Goal: Information Seeking & Learning: Learn about a topic

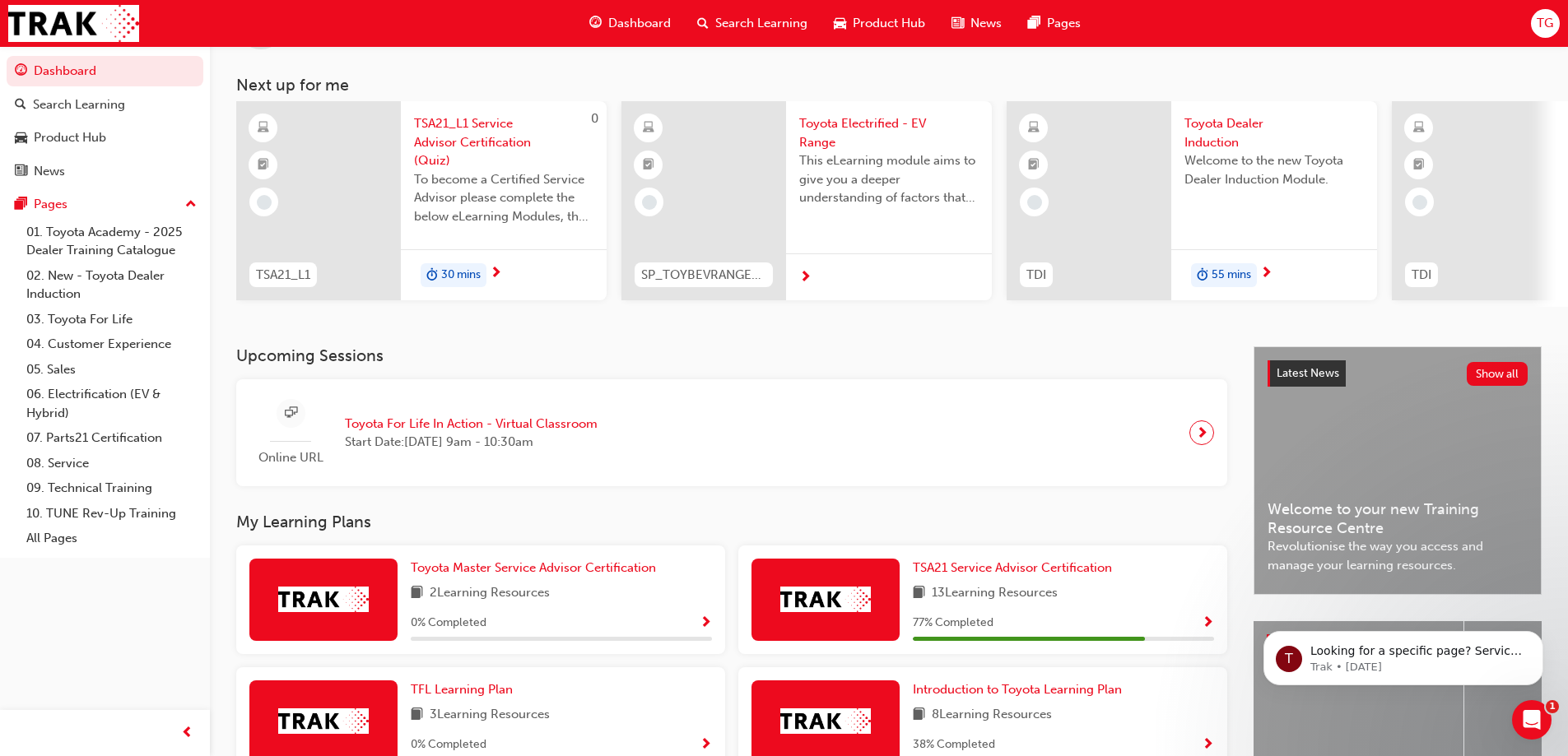
scroll to position [164, 0]
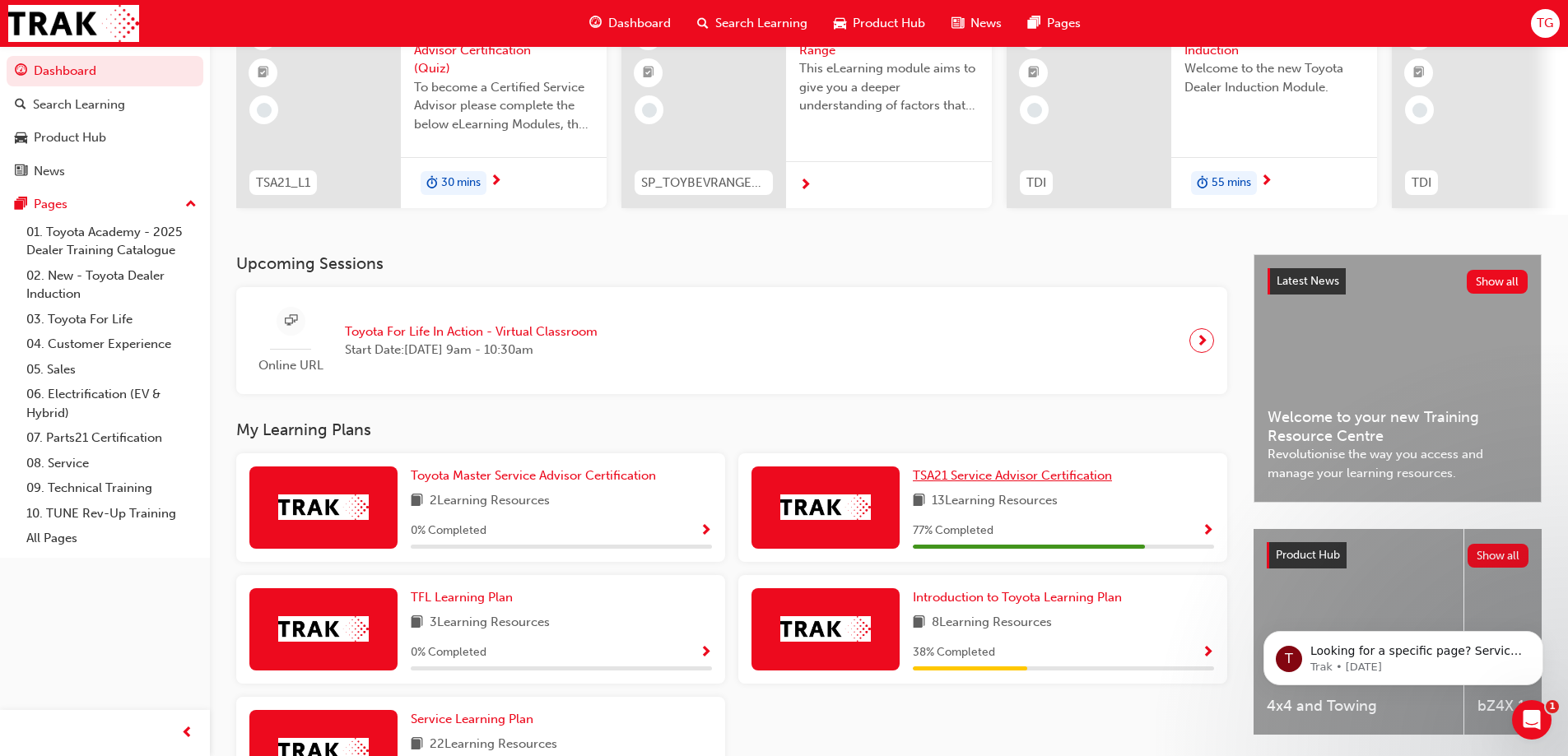
click at [1003, 482] on span "TSA21 Service Advisor Certification" at bounding box center [1012, 476] width 200 height 15
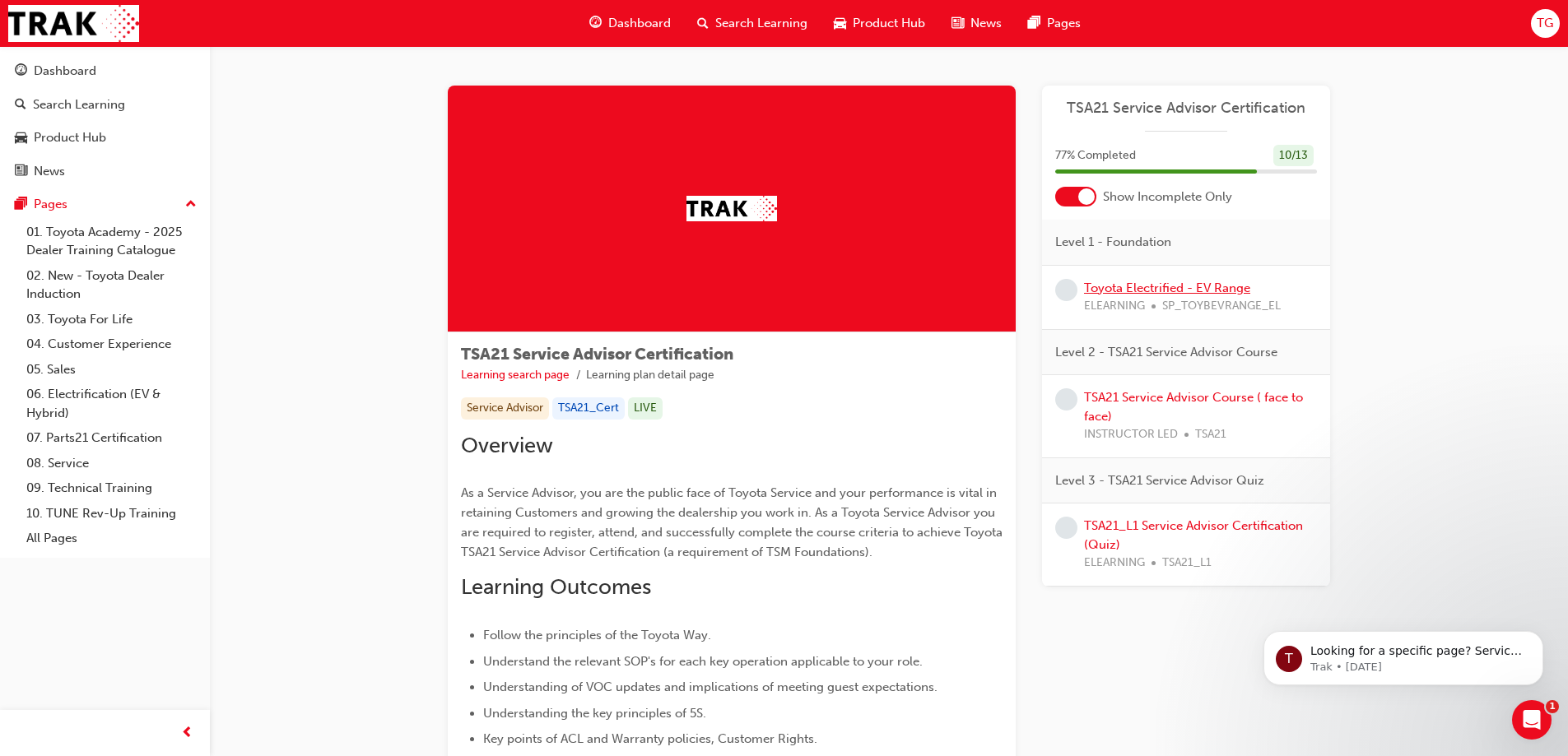
click at [1126, 292] on link "Toyota Electrified - EV Range" at bounding box center [1166, 288] width 166 height 15
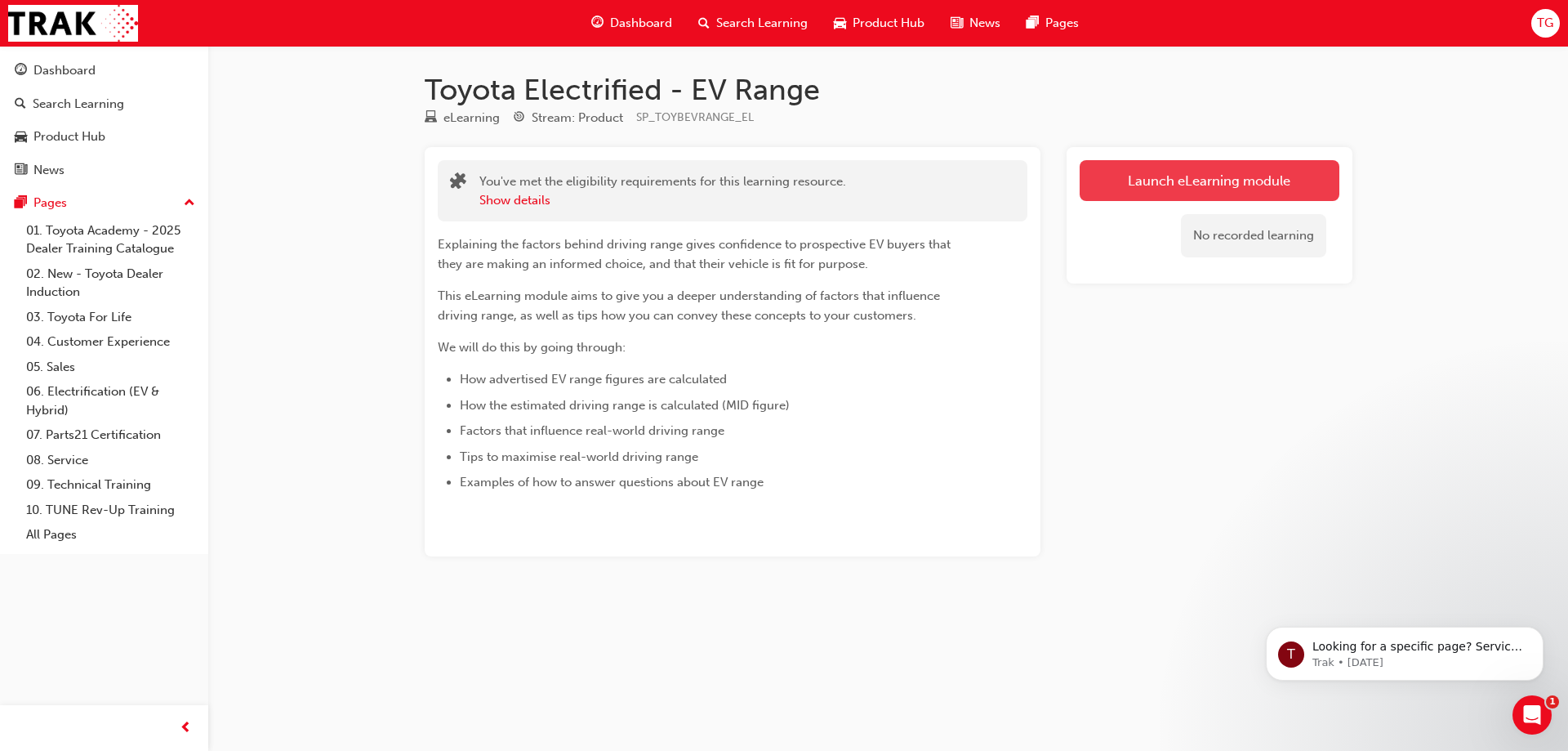
click at [1136, 184] on link "Launch eLearning module" at bounding box center [1209, 180] width 259 height 41
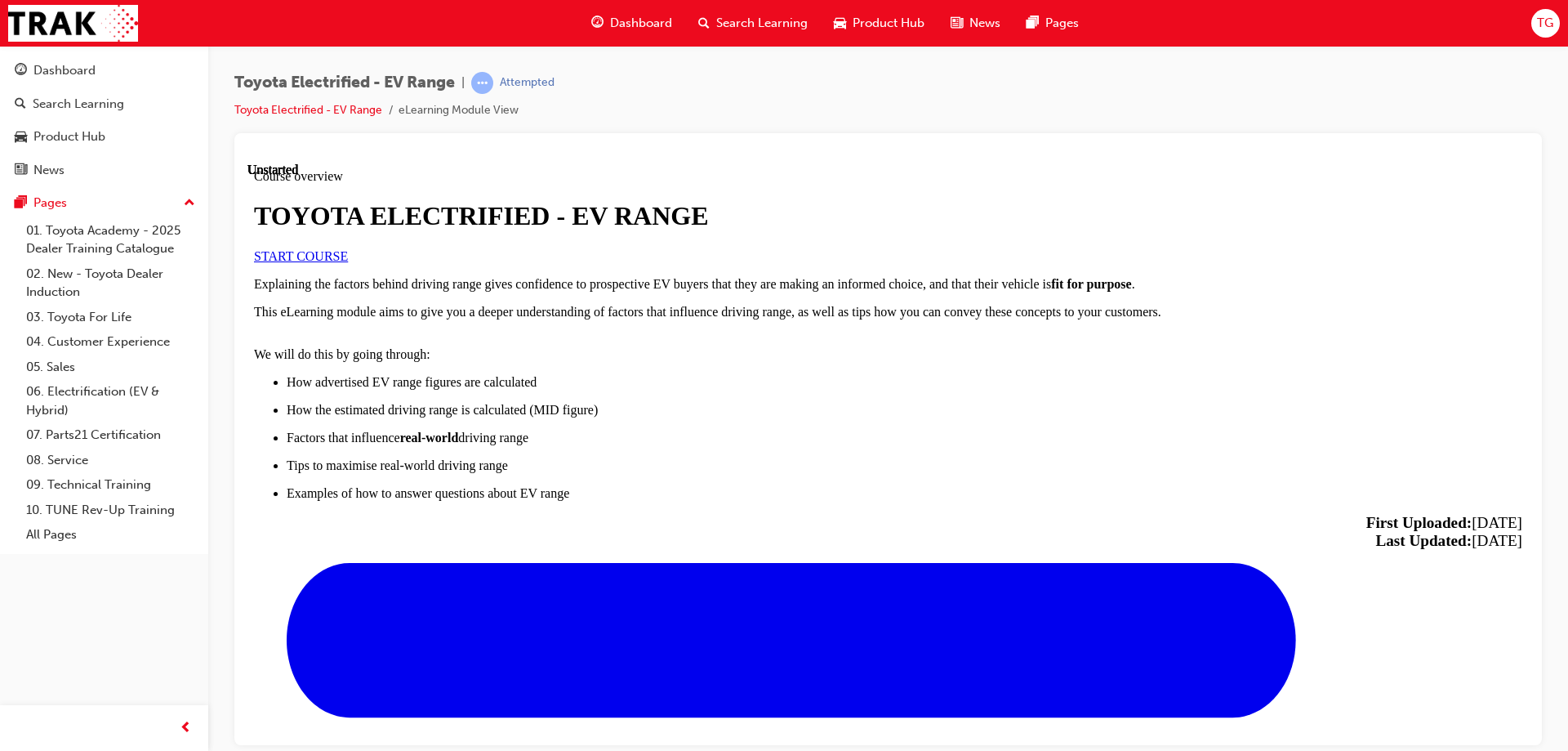
click at [348, 262] on link "START COURSE" at bounding box center [301, 255] width 94 height 14
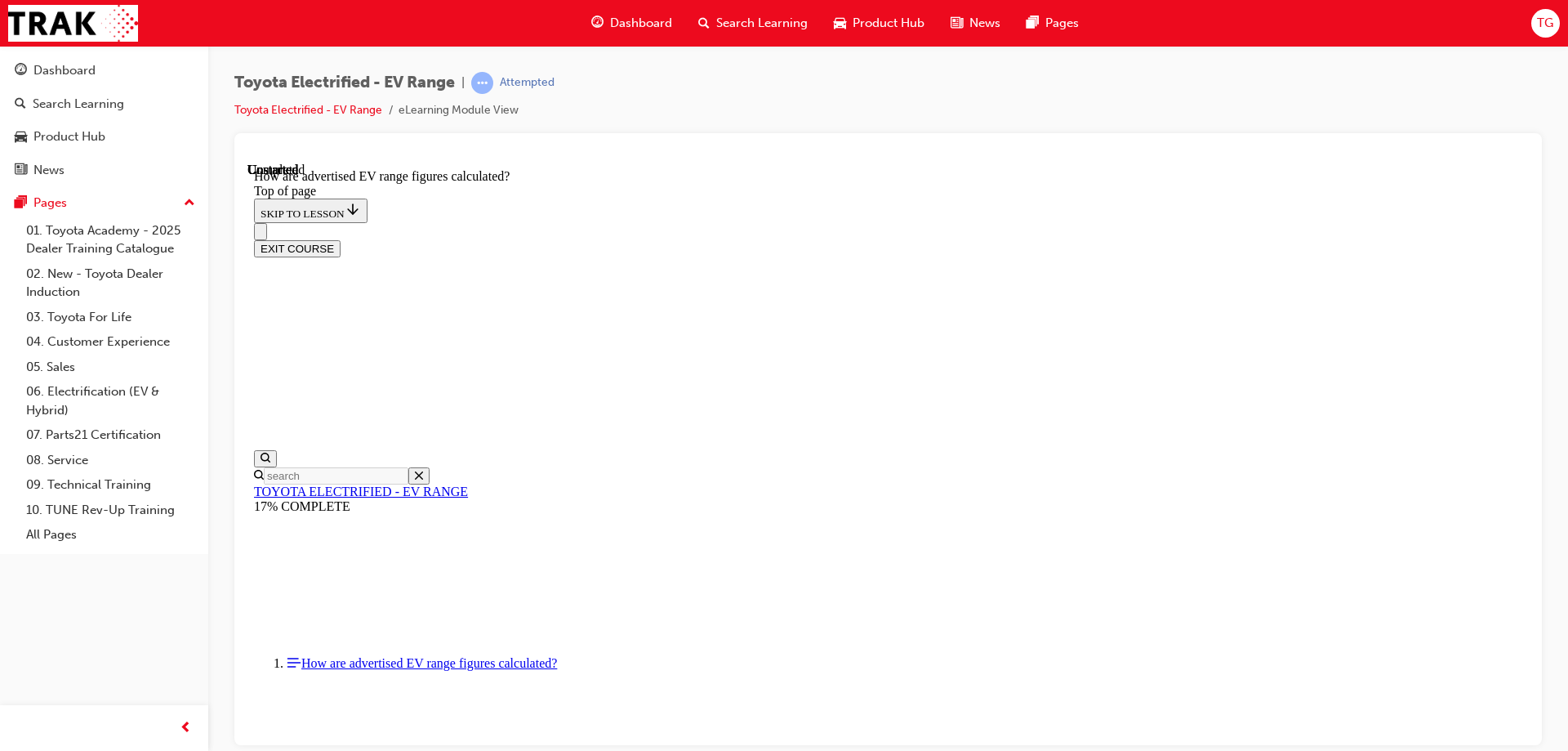
scroll to position [871, 0]
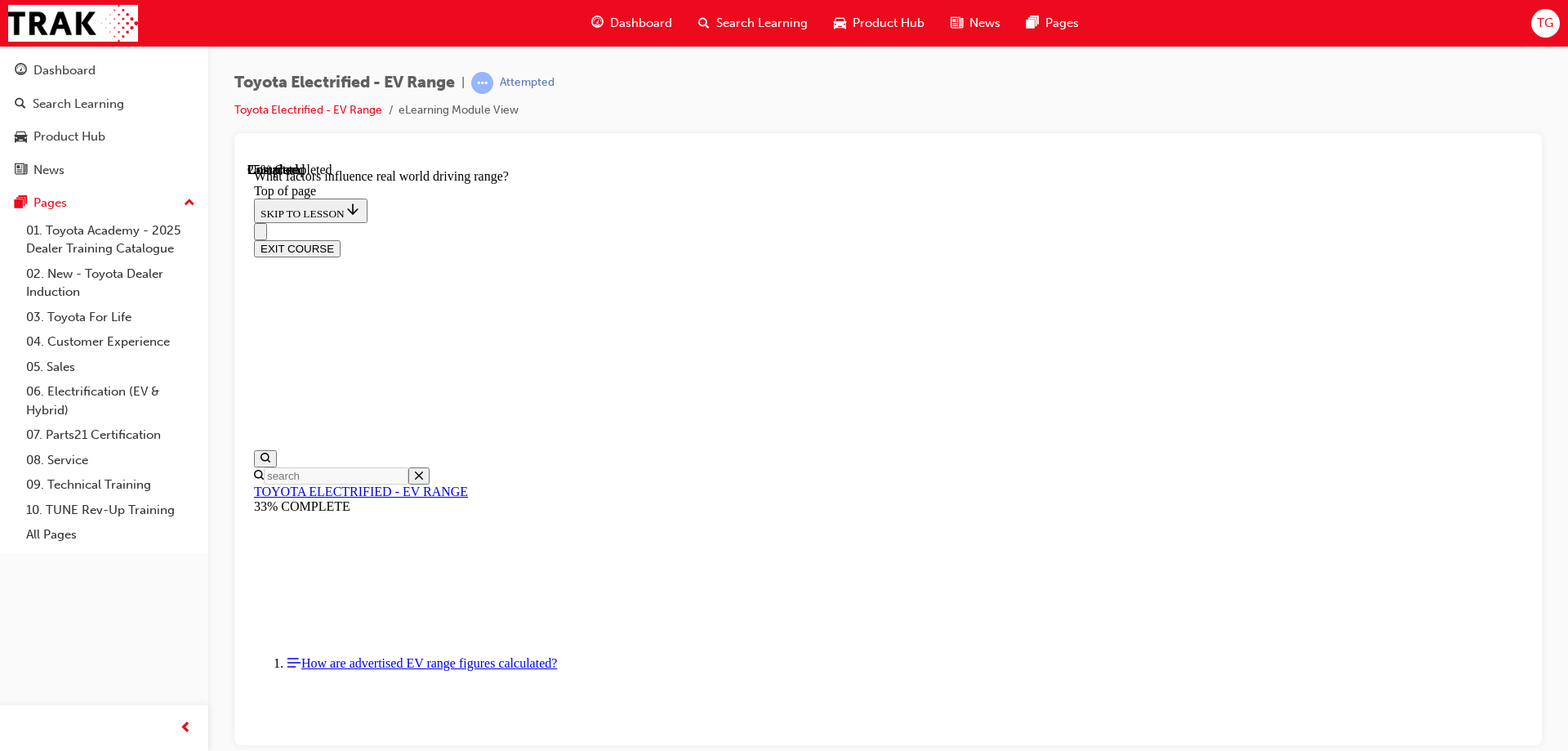
scroll to position [459, 0]
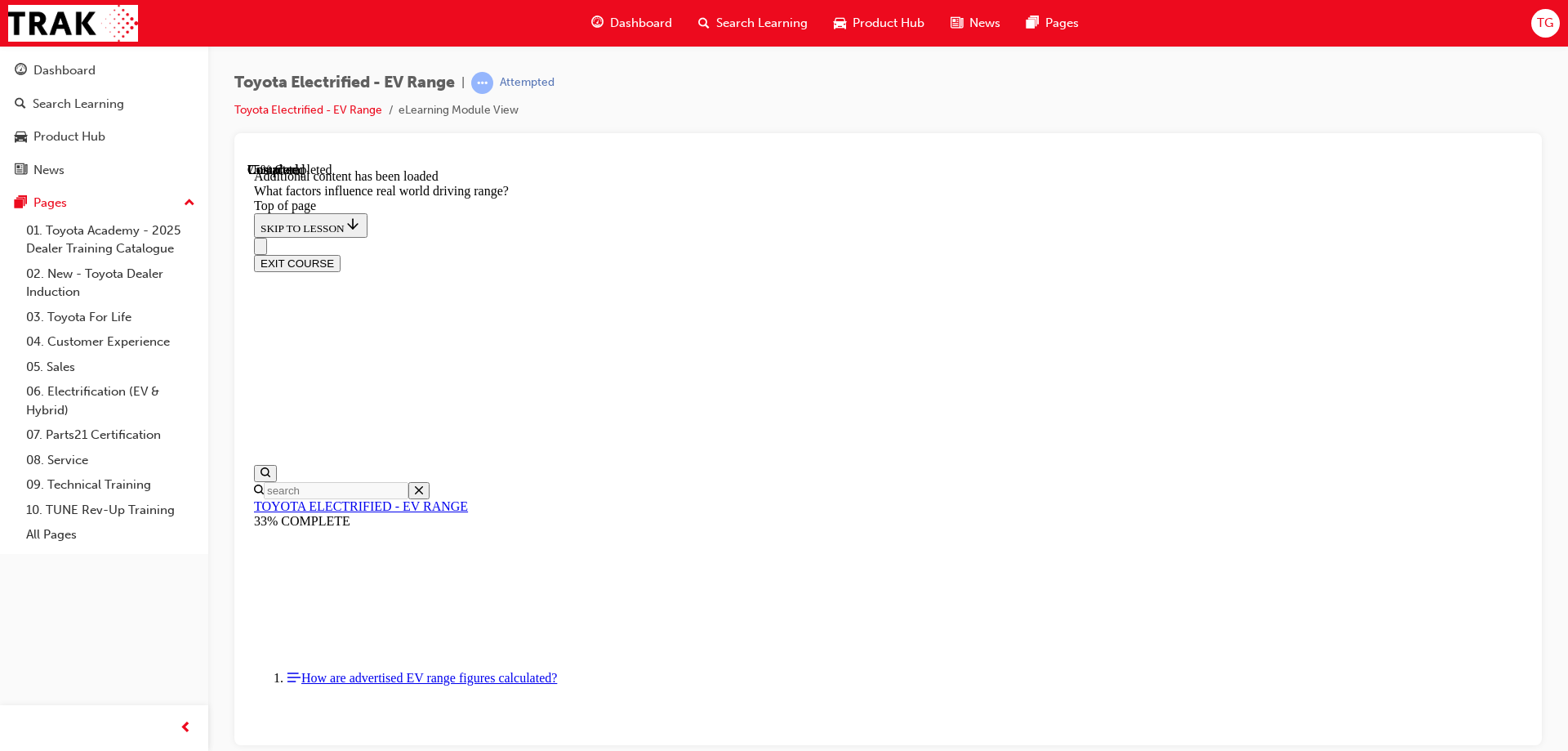
scroll to position [2054, 0]
drag, startPoint x: 992, startPoint y: 414, endPoint x: 769, endPoint y: 628, distance: 309.1
drag, startPoint x: 1006, startPoint y: 419, endPoint x: 1234, endPoint y: 623, distance: 305.9
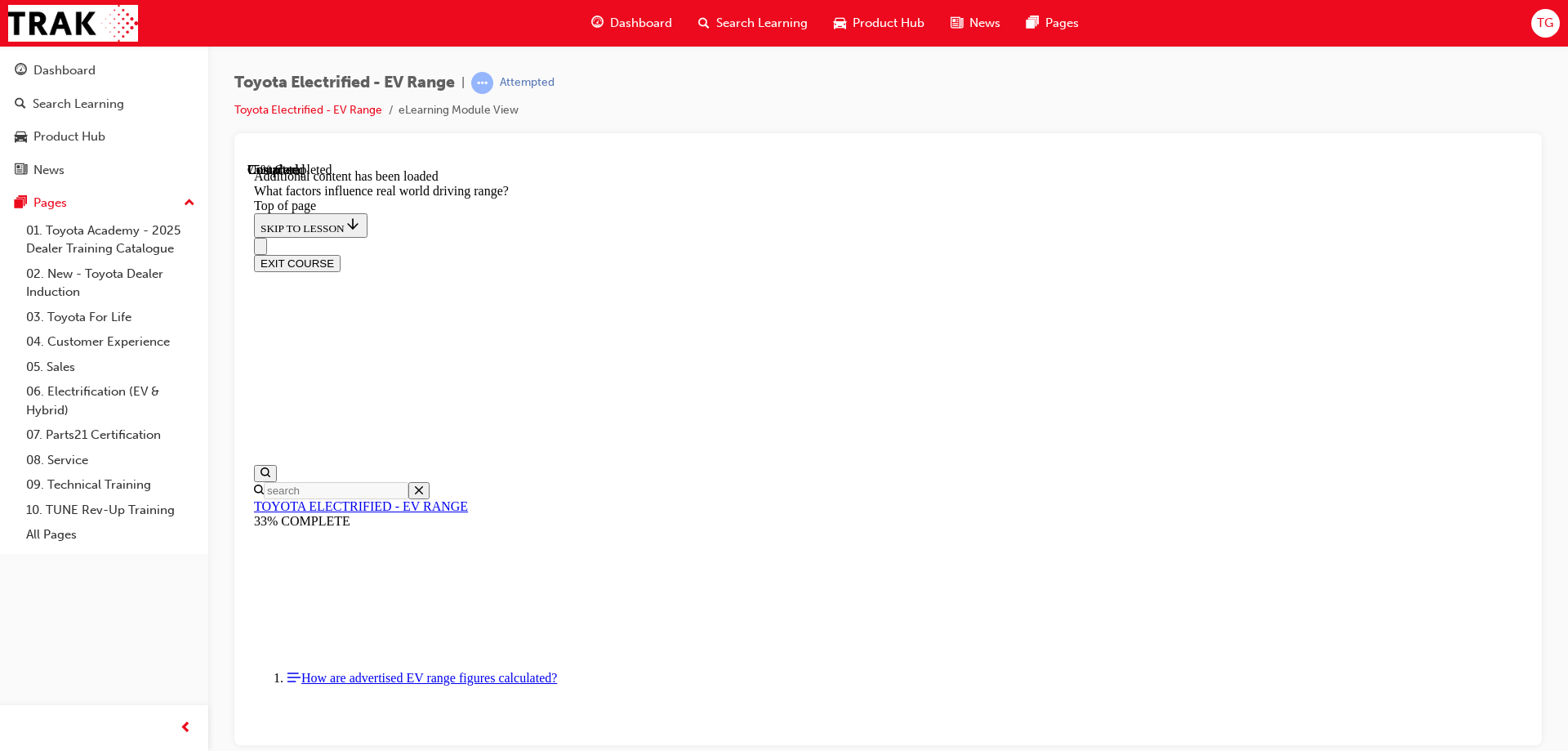
drag, startPoint x: 995, startPoint y: 415, endPoint x: 767, endPoint y: 619, distance: 305.9
drag, startPoint x: 999, startPoint y: 416, endPoint x: 1214, endPoint y: 623, distance: 298.5
drag, startPoint x: 1008, startPoint y: 406, endPoint x: 777, endPoint y: 632, distance: 323.2
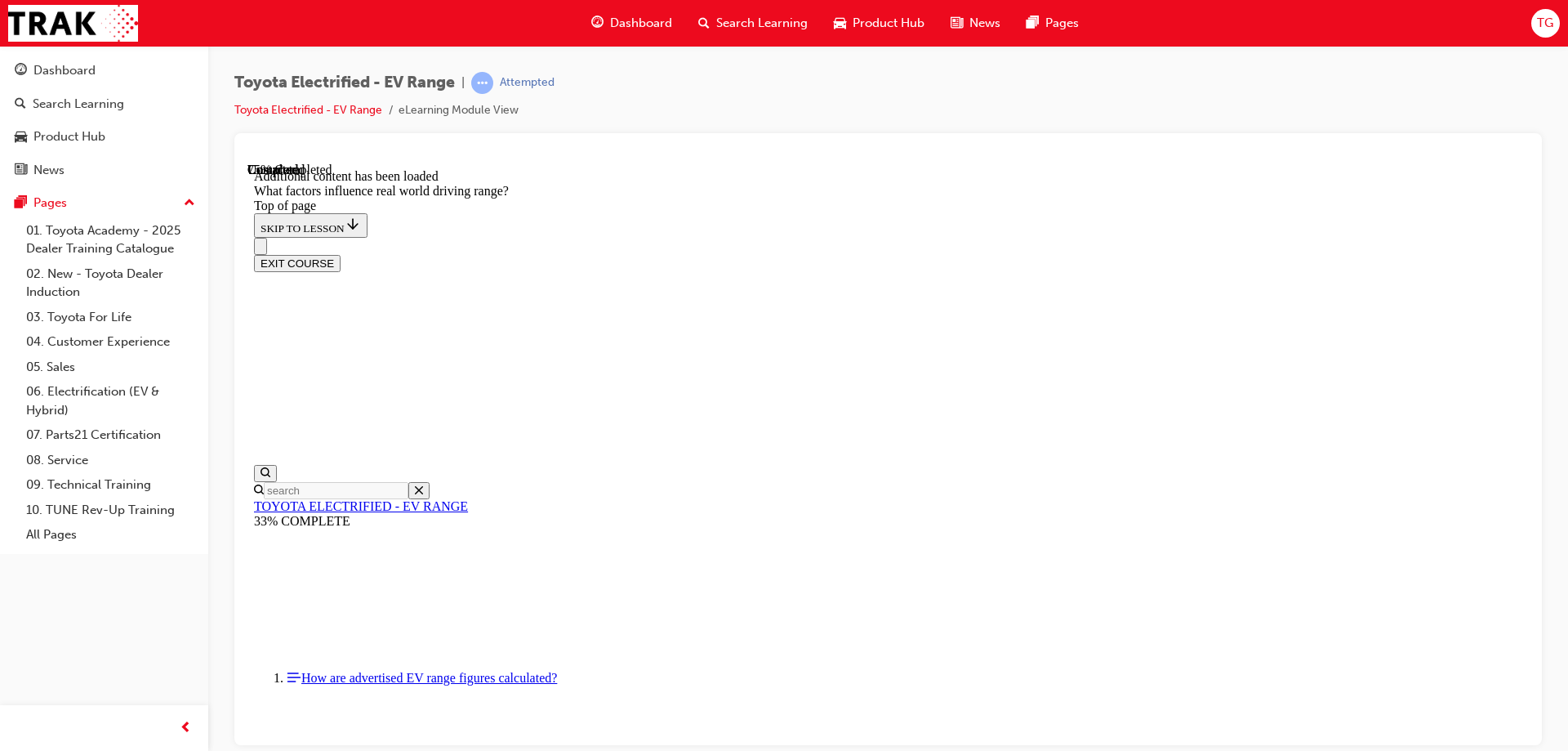
drag, startPoint x: 995, startPoint y: 414, endPoint x: 772, endPoint y: 613, distance: 298.9
drag, startPoint x: 978, startPoint y: 414, endPoint x: 1203, endPoint y: 647, distance: 323.9
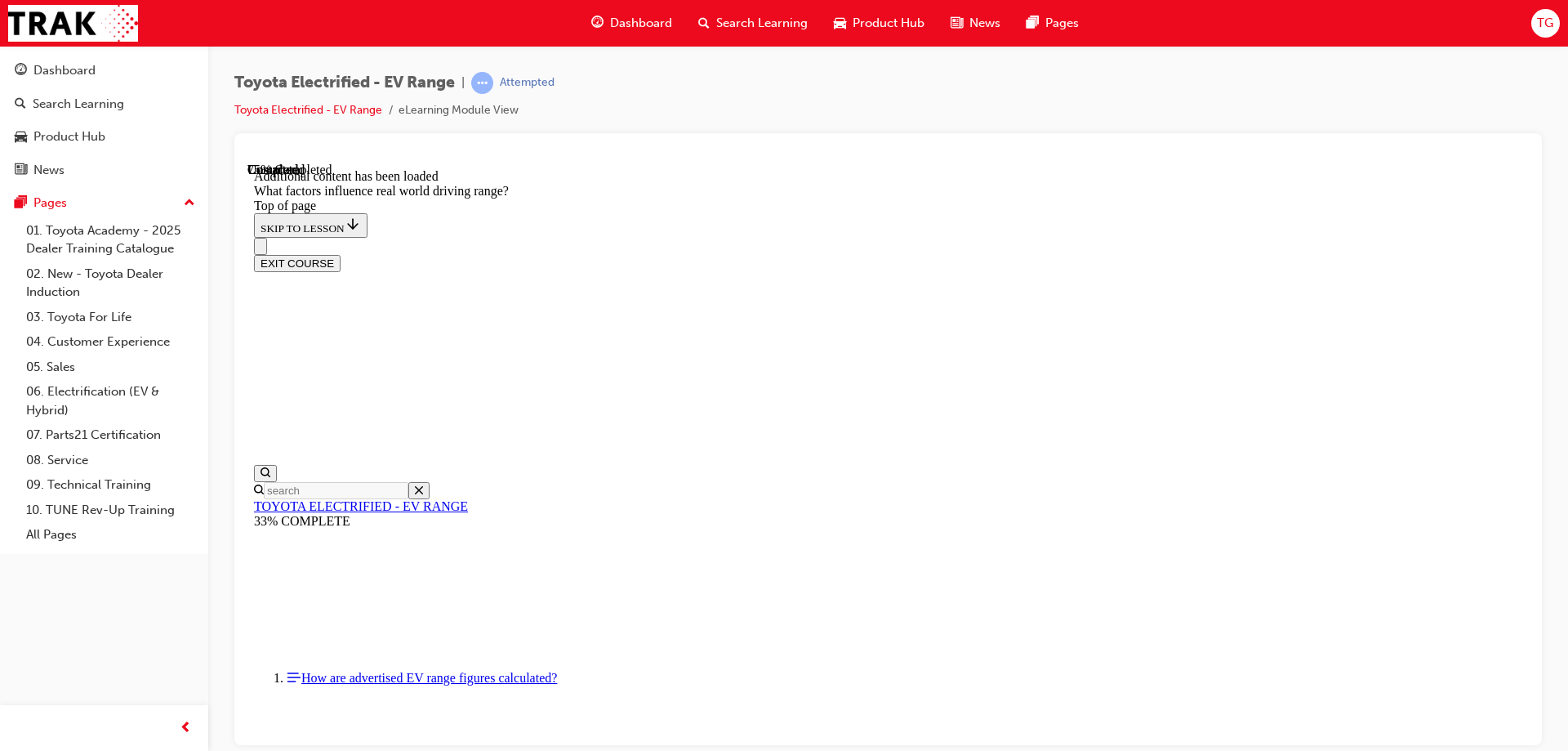
drag, startPoint x: 991, startPoint y: 414, endPoint x: 1207, endPoint y: 615, distance: 295.1
drag, startPoint x: 1004, startPoint y: 416, endPoint x: 818, endPoint y: 632, distance: 285.0
drag, startPoint x: 1004, startPoint y: 411, endPoint x: 780, endPoint y: 632, distance: 314.7
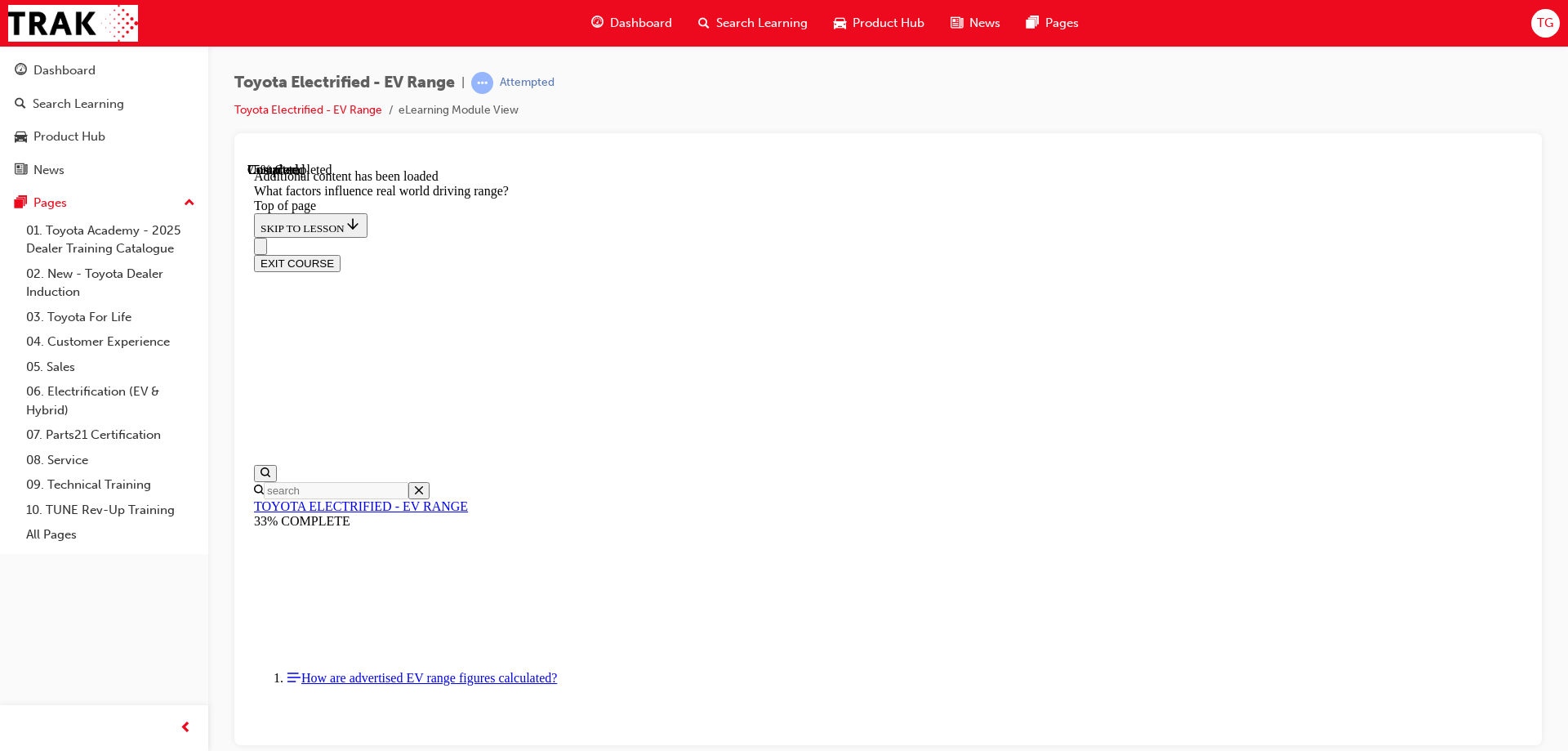
drag, startPoint x: 1024, startPoint y: 450, endPoint x: 1245, endPoint y: 636, distance: 288.9
drag, startPoint x: 1007, startPoint y: 417, endPoint x: 1180, endPoint y: 641, distance: 283.0
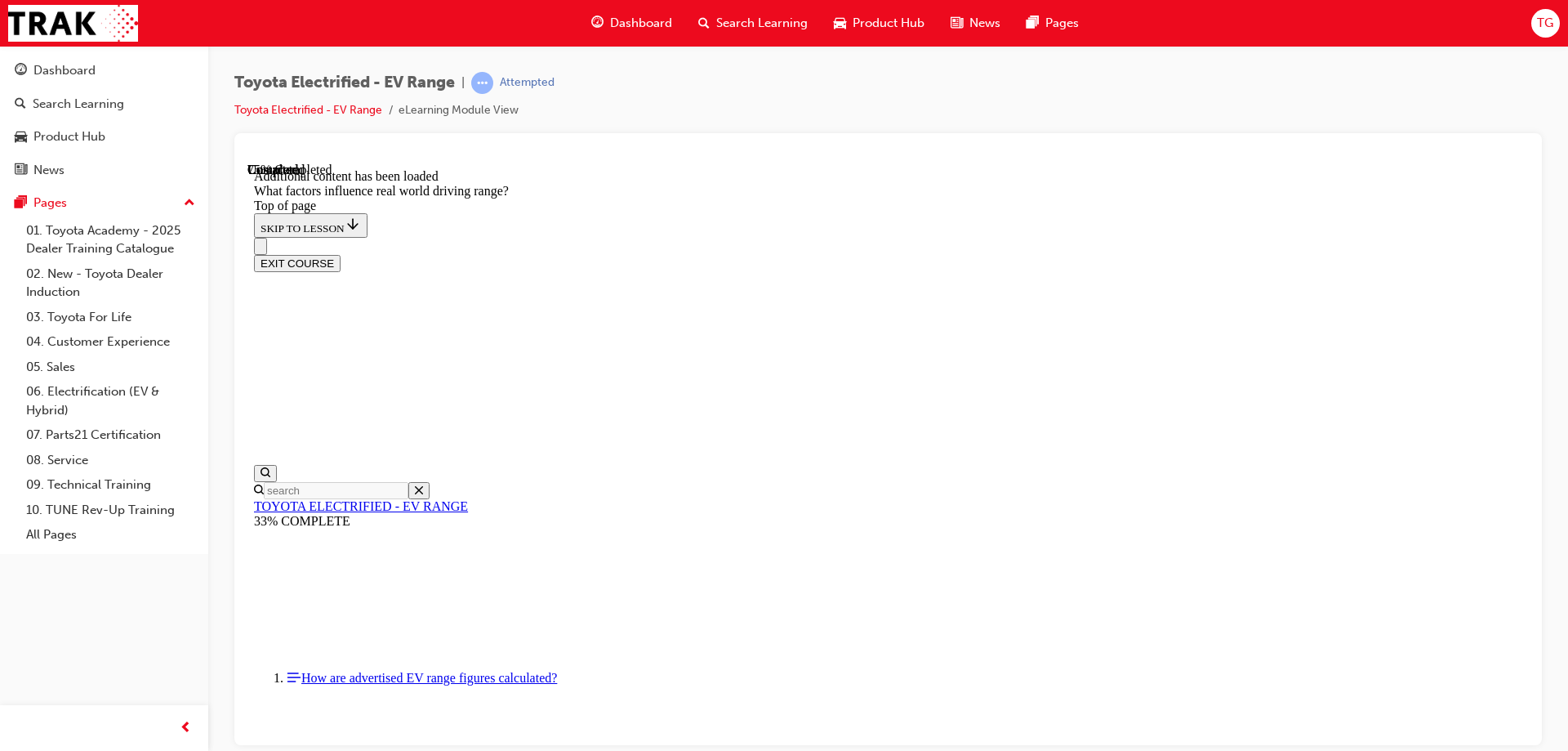
drag, startPoint x: 988, startPoint y: 409, endPoint x: 825, endPoint y: 632, distance: 276.2
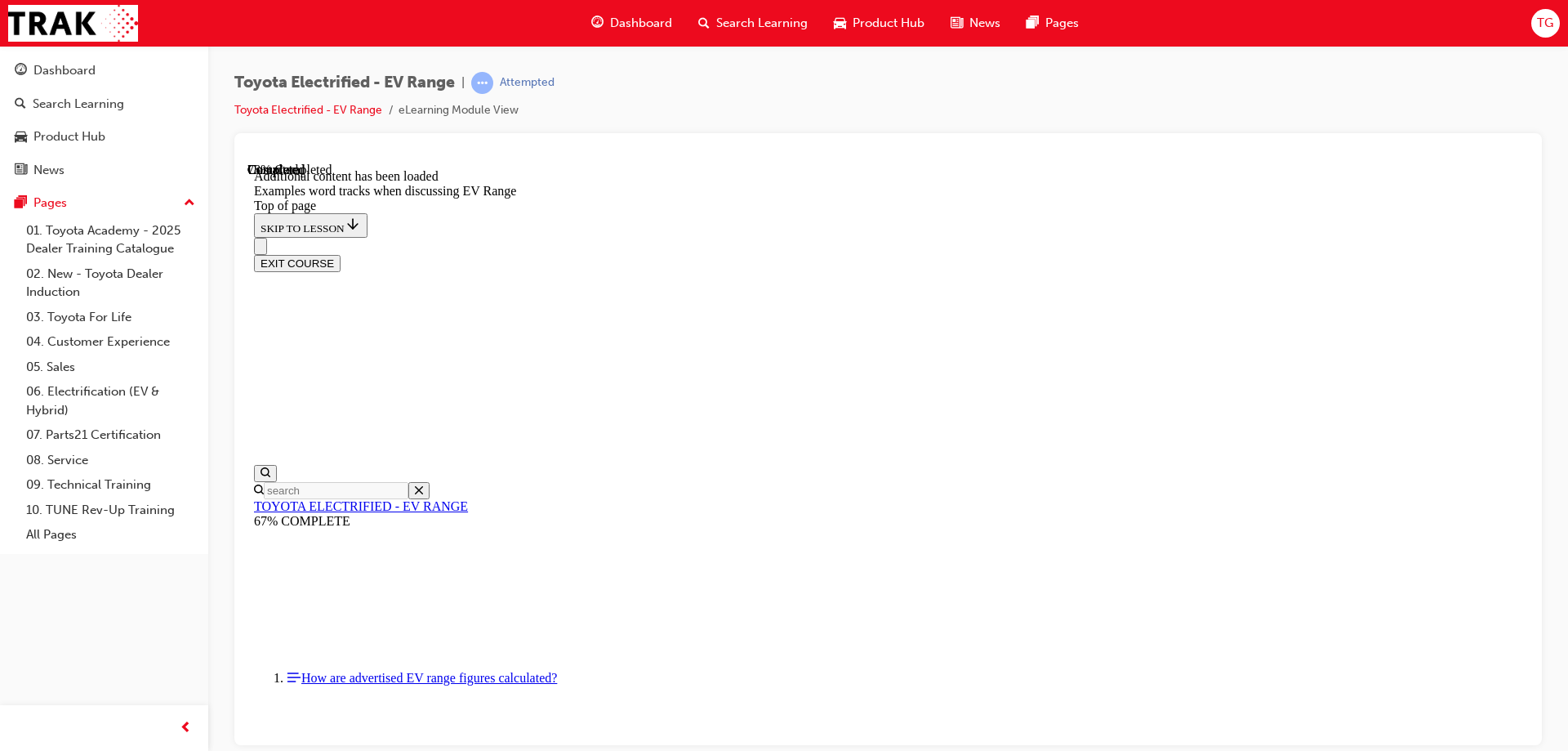
scroll to position [1695, 0]
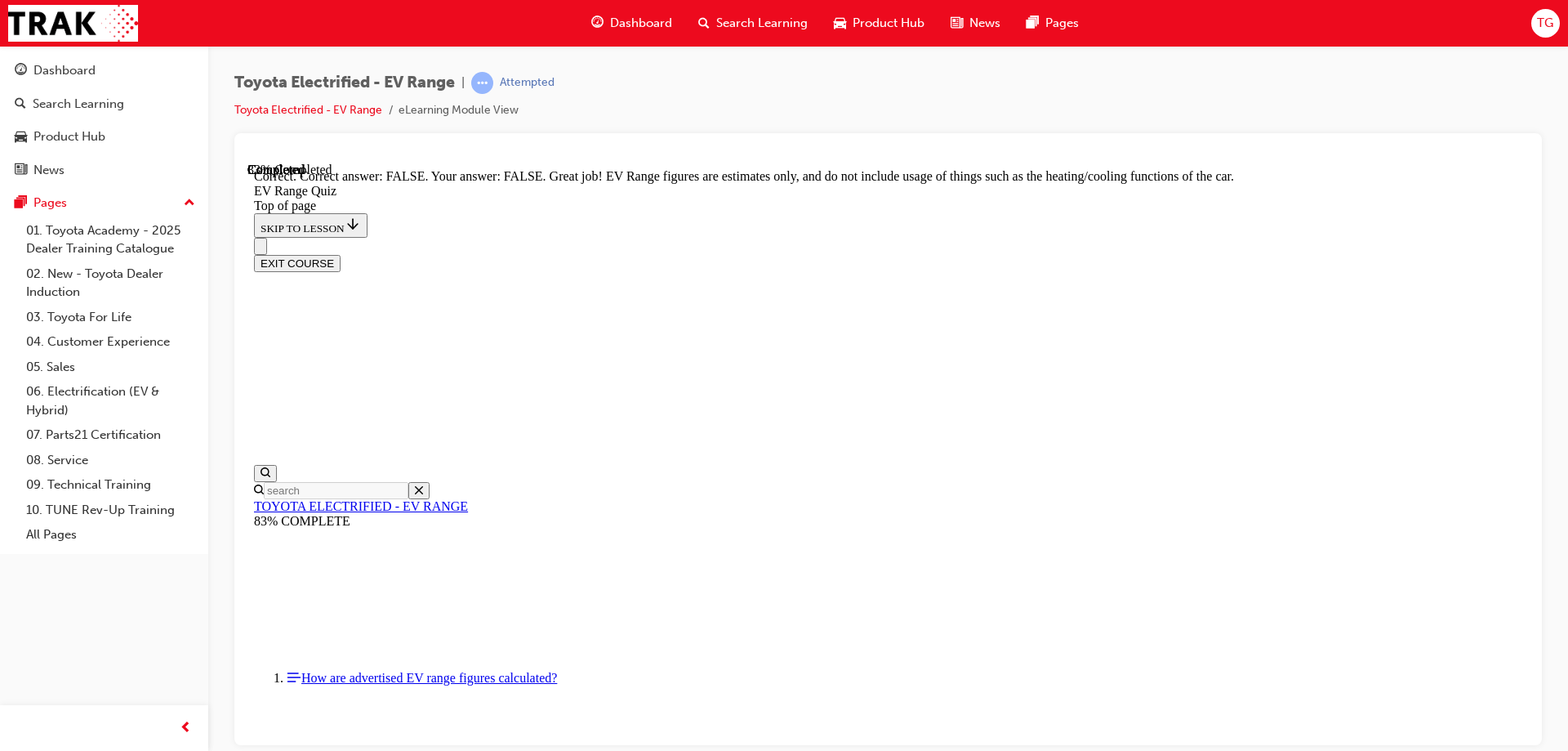
scroll to position [293, 0]
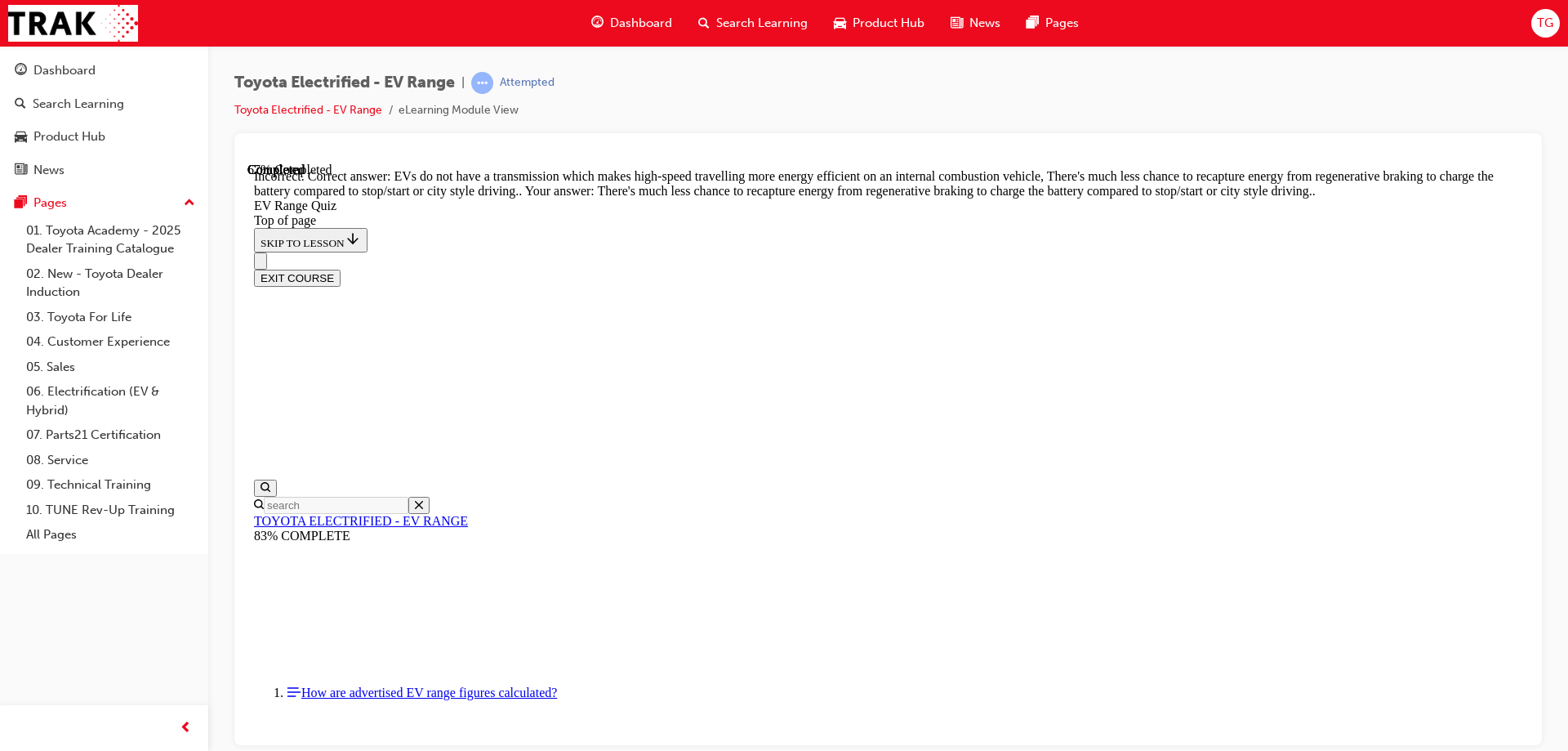
scroll to position [236, 0]
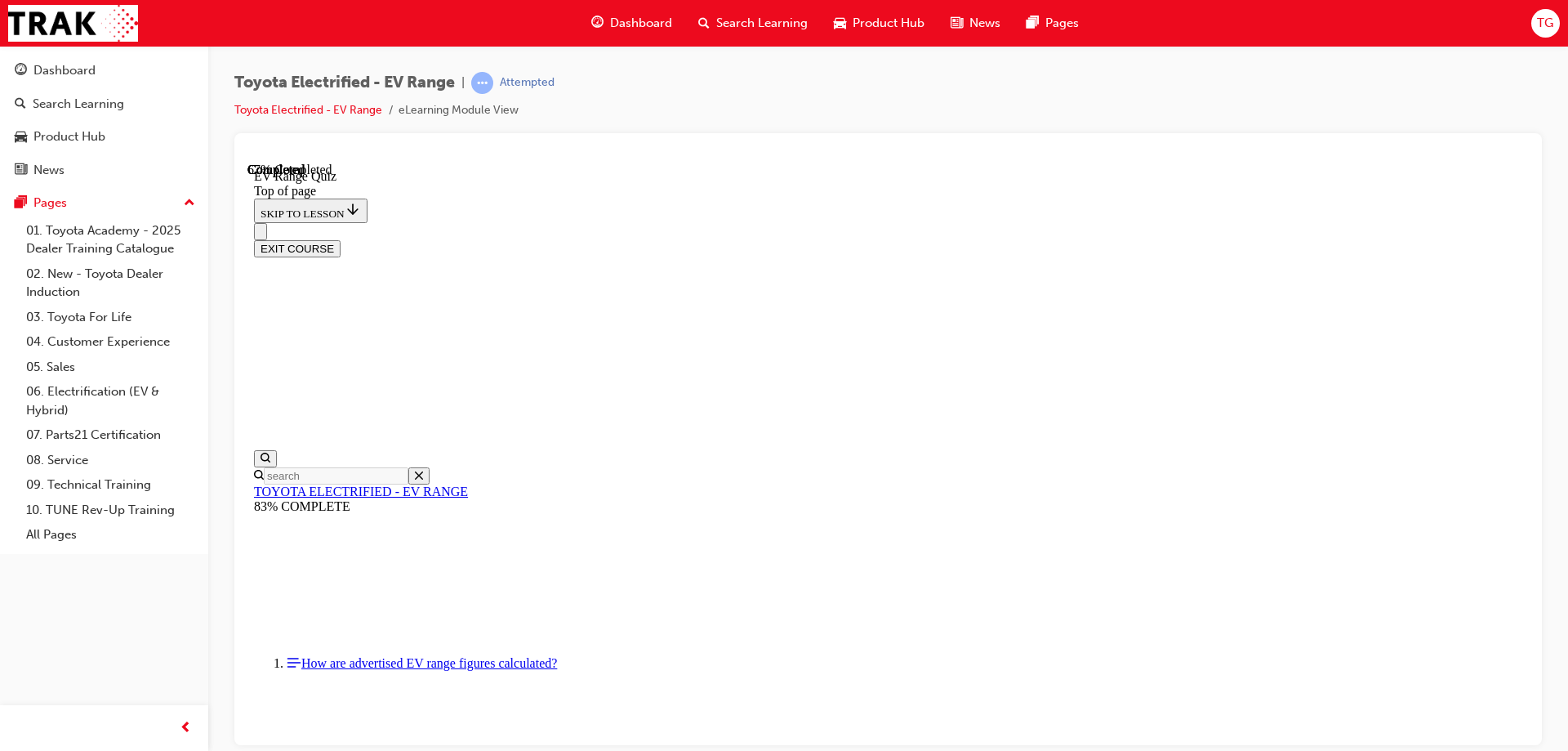
scroll to position [376, 0]
drag, startPoint x: 830, startPoint y: 533, endPoint x: 848, endPoint y: 579, distance: 49.4
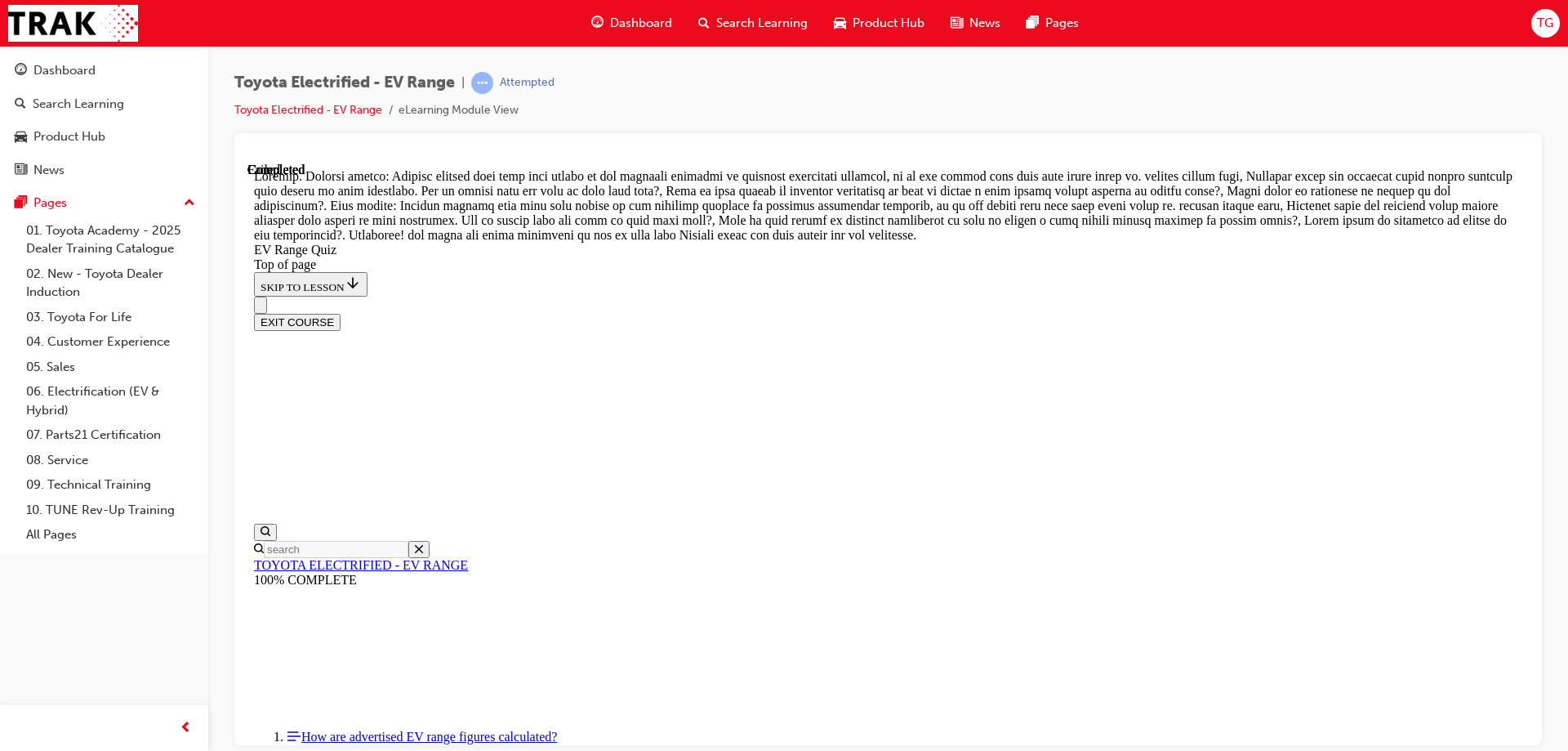
scroll to position [572, 0]
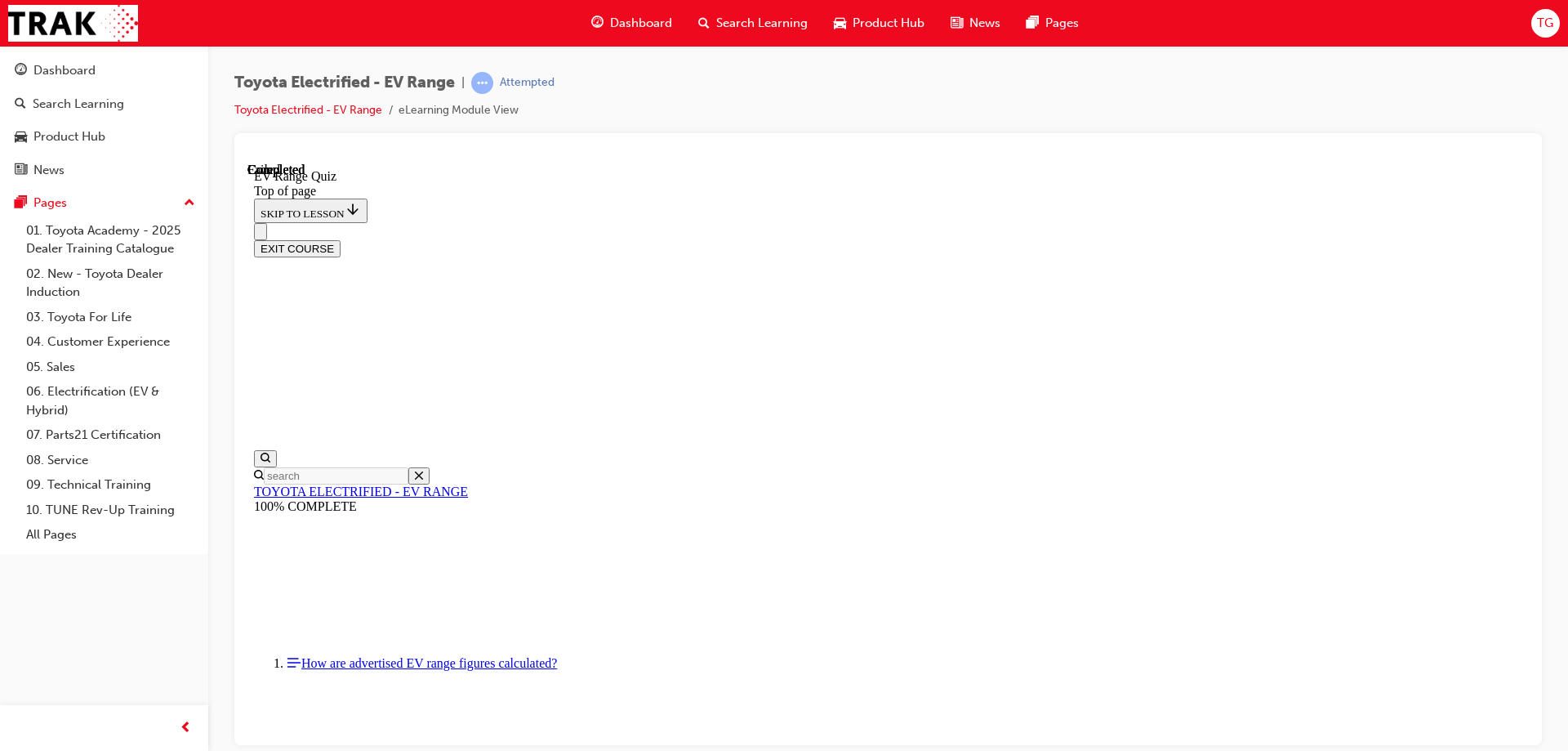
scroll to position [252, 0]
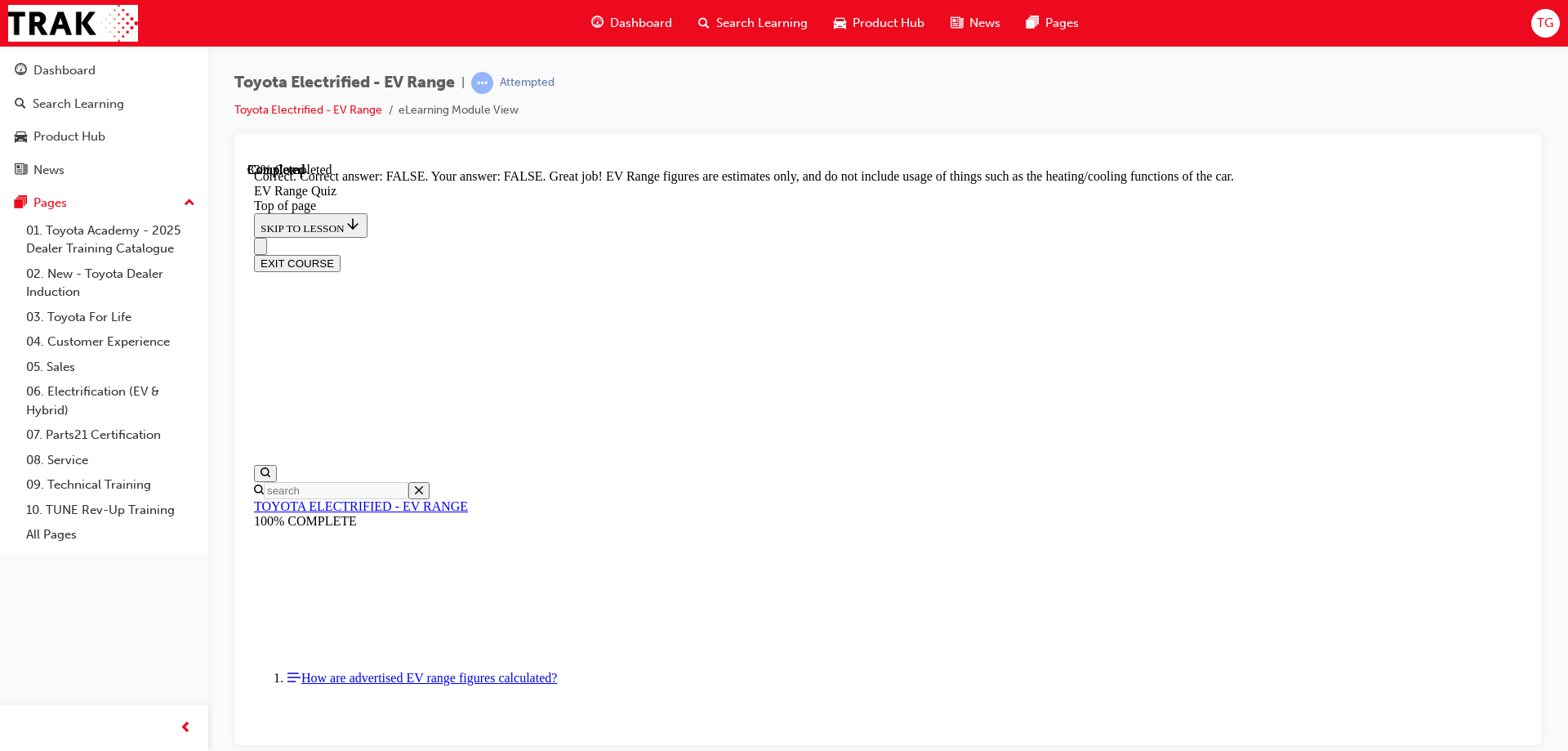
scroll to position [293, 0]
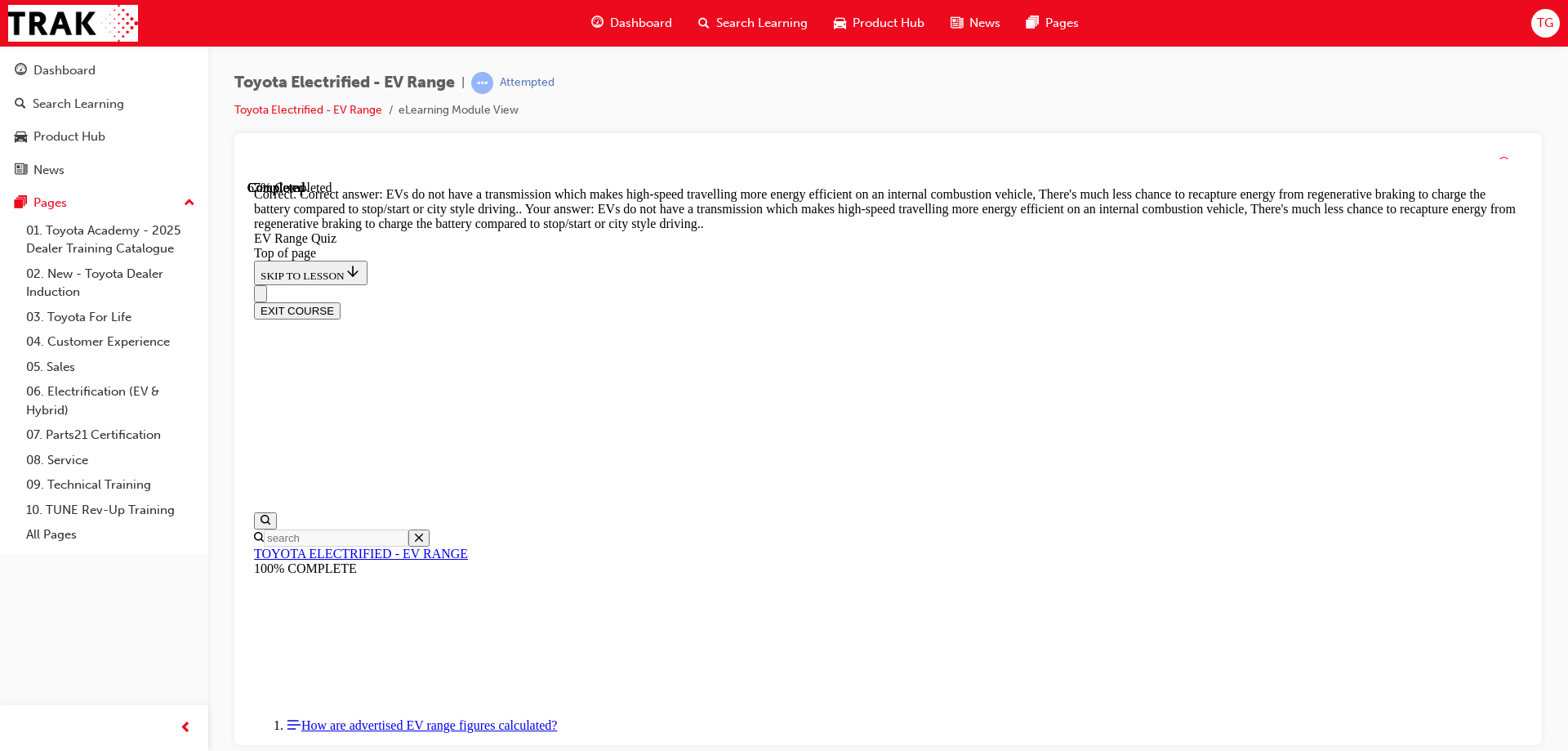
scroll to position [400, 0]
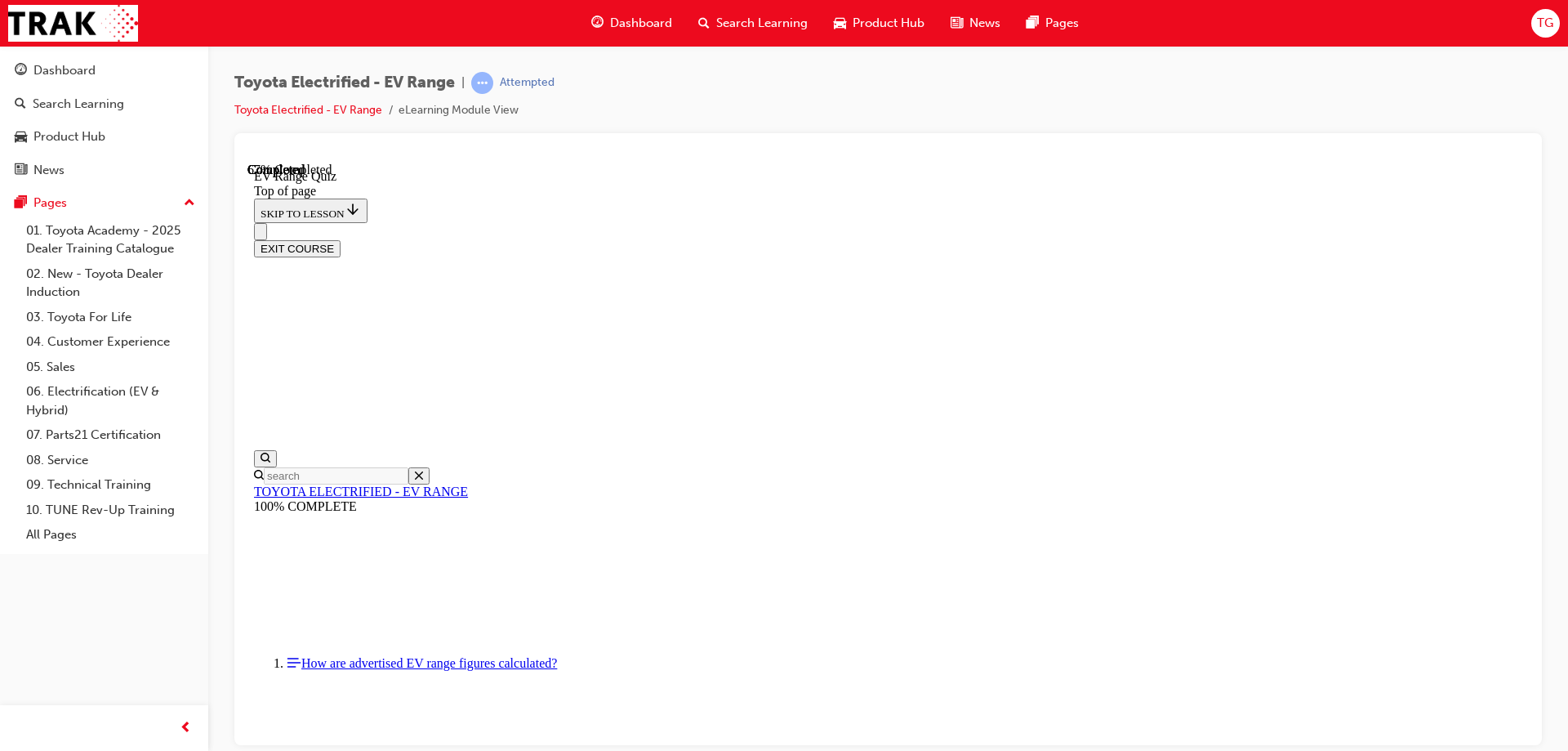
scroll to position [295, 0]
drag, startPoint x: 890, startPoint y: 356, endPoint x: 893, endPoint y: 511, distance: 155.0
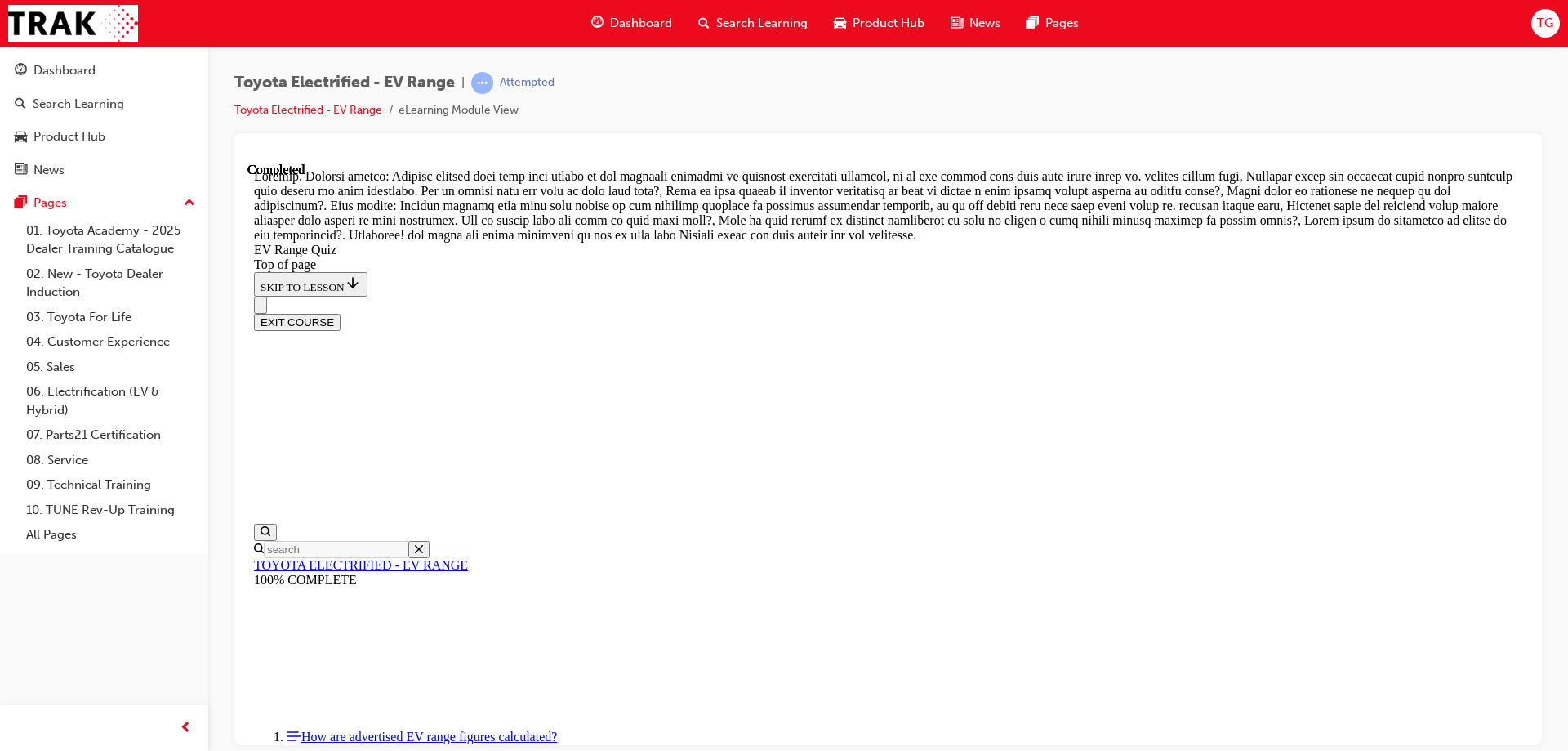
scroll to position [572, 0]
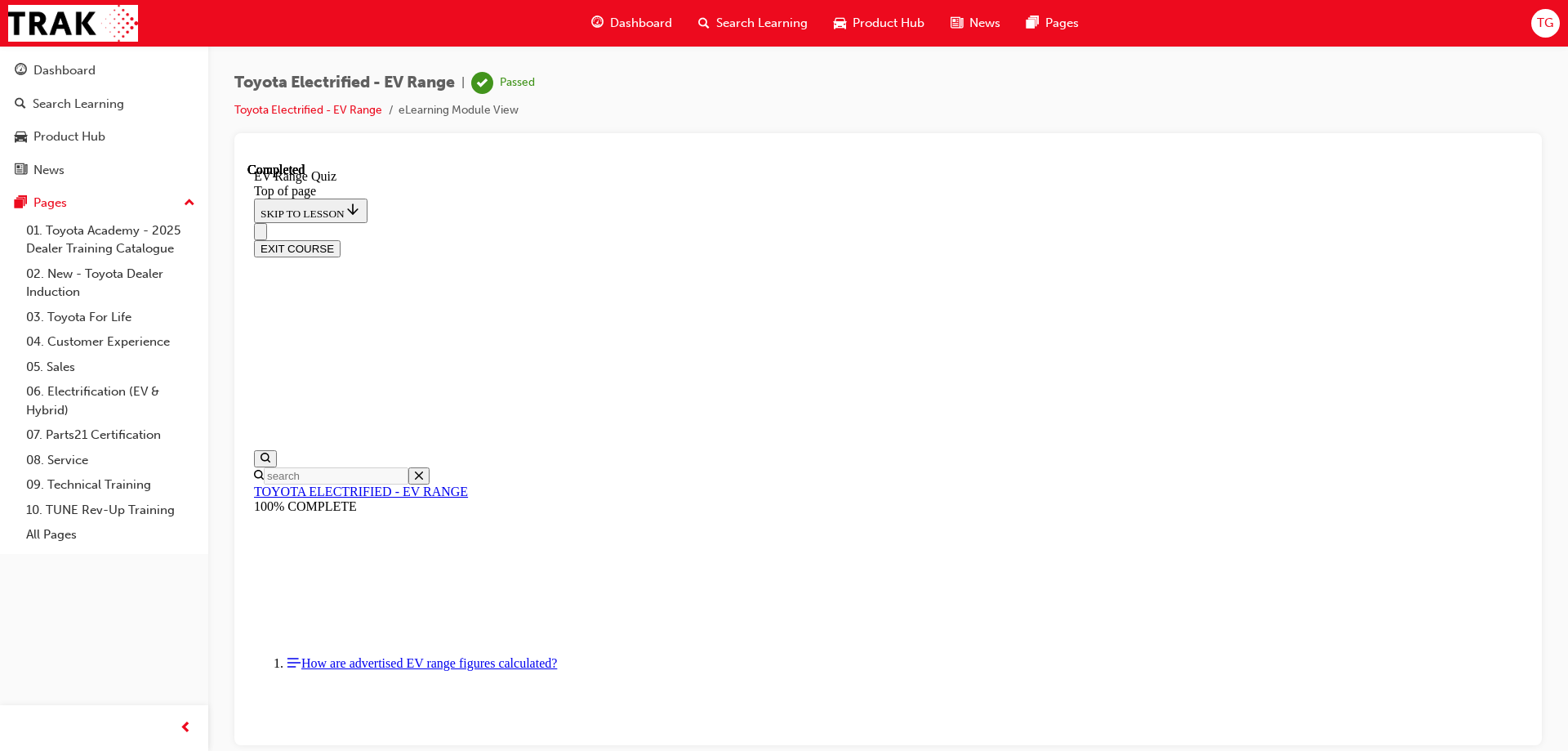
scroll to position [0, 0]
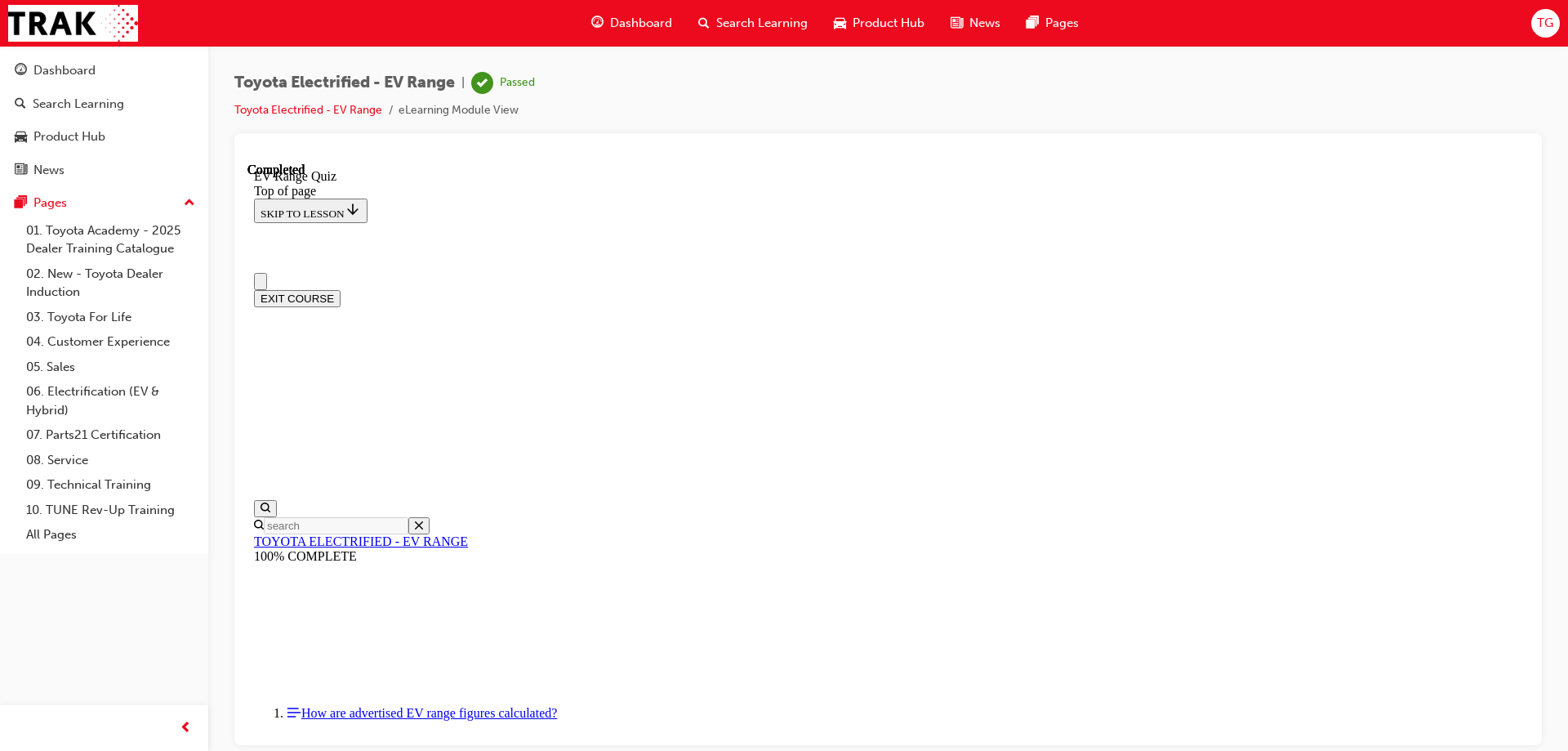
click at [341, 289] on button "EXIT COURSE" at bounding box center [298, 298] width 86 height 17
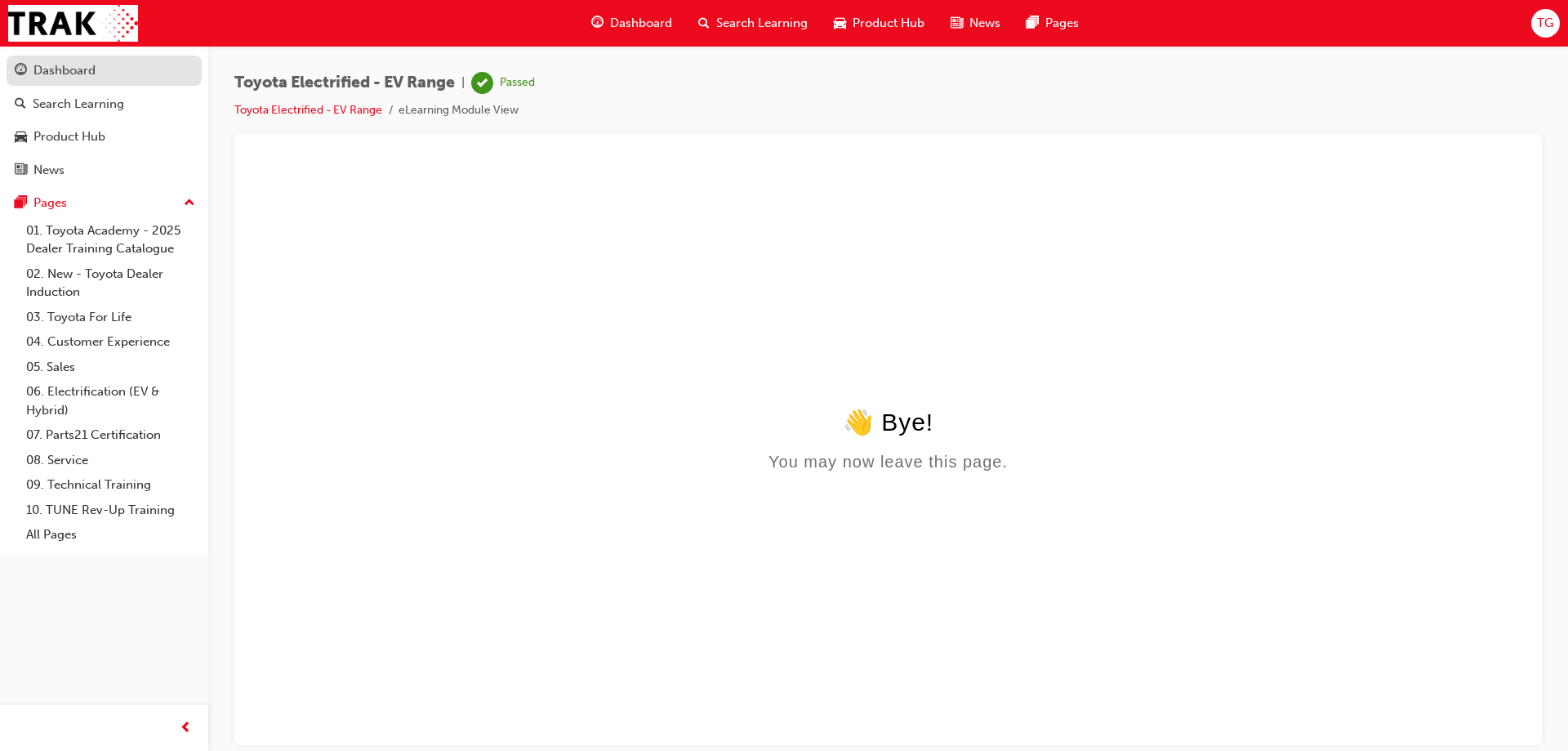
click at [31, 59] on link "Dashboard" at bounding box center [104, 70] width 196 height 30
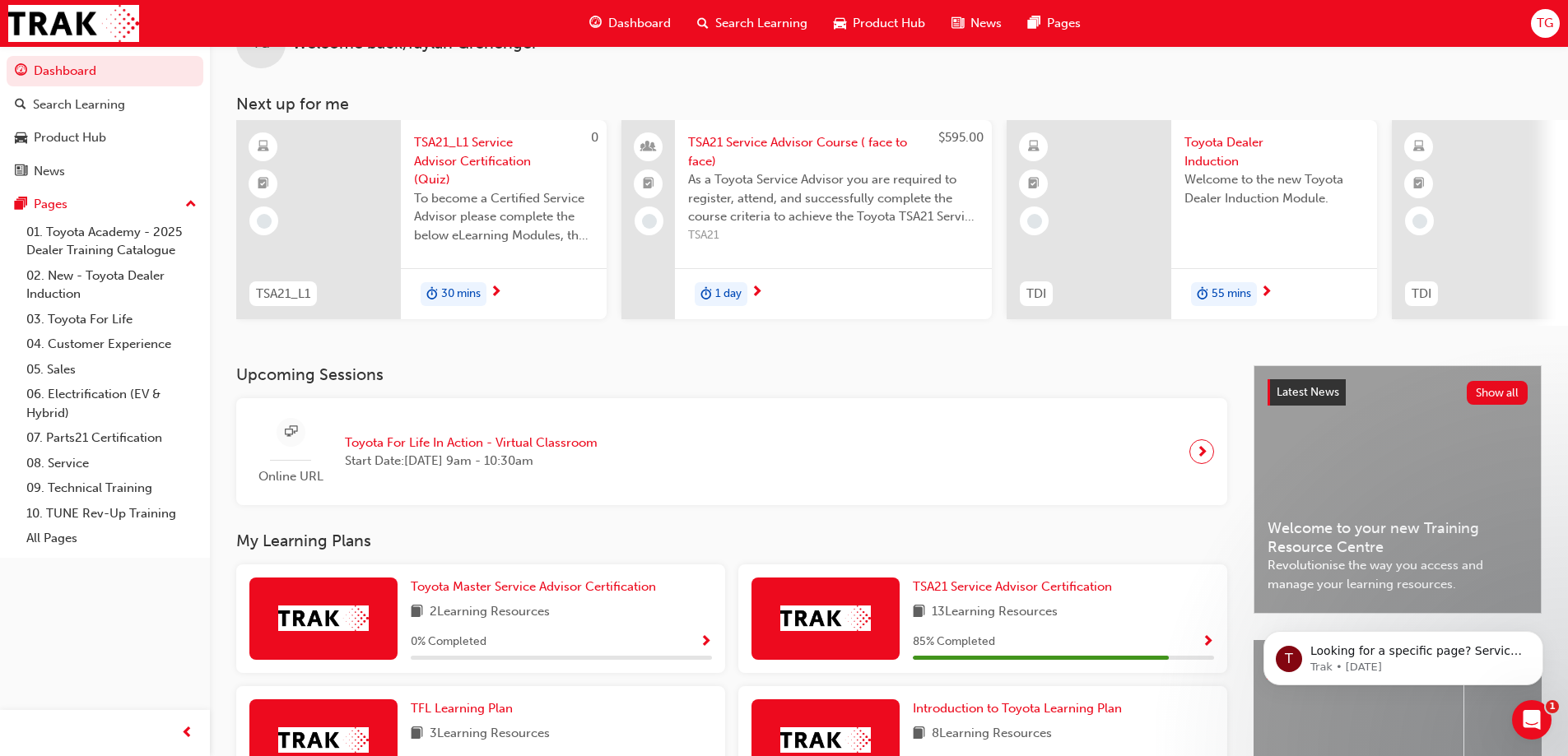
scroll to position [83, 0]
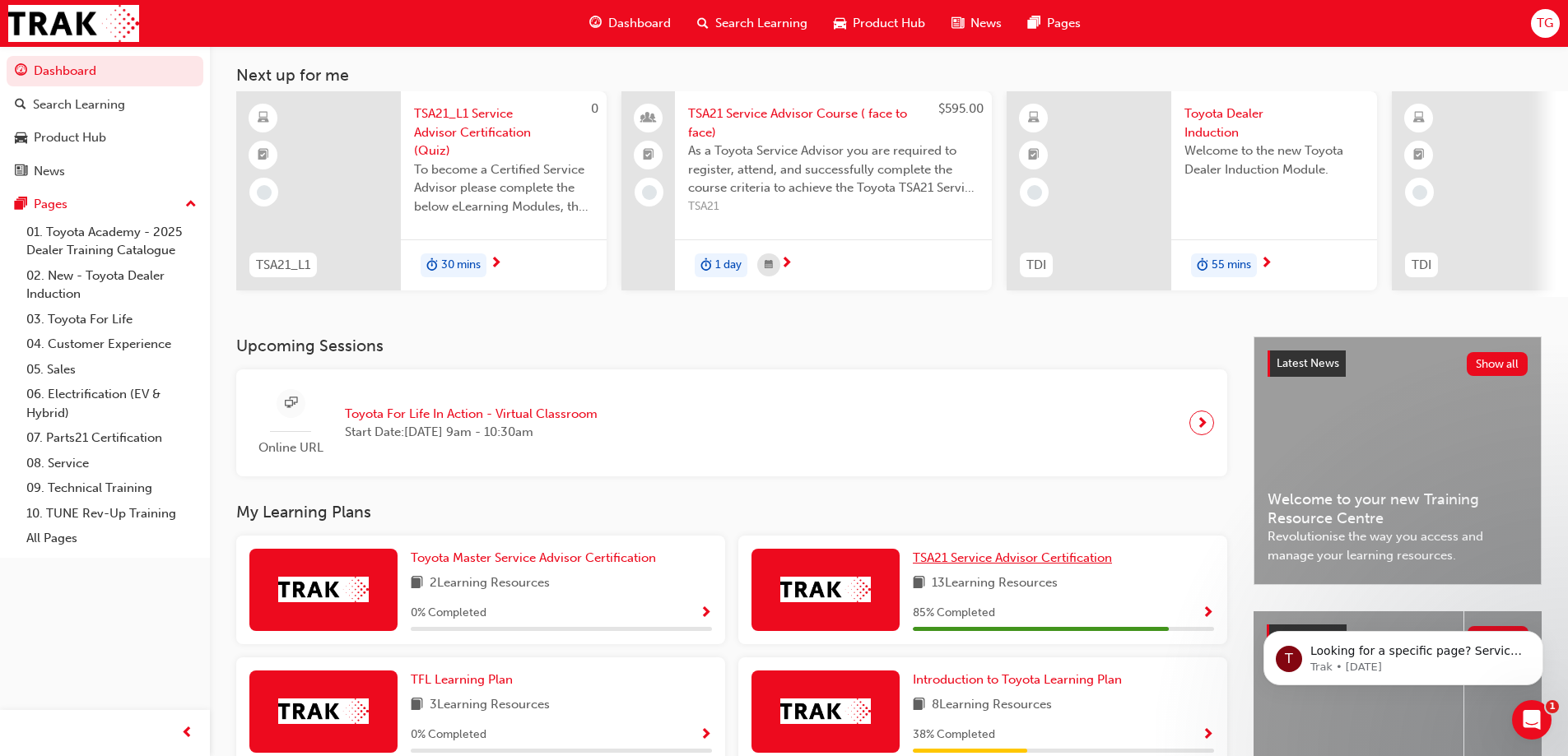
click at [1045, 563] on span "TSA21 Service Advisor Certification" at bounding box center [1012, 557] width 200 height 15
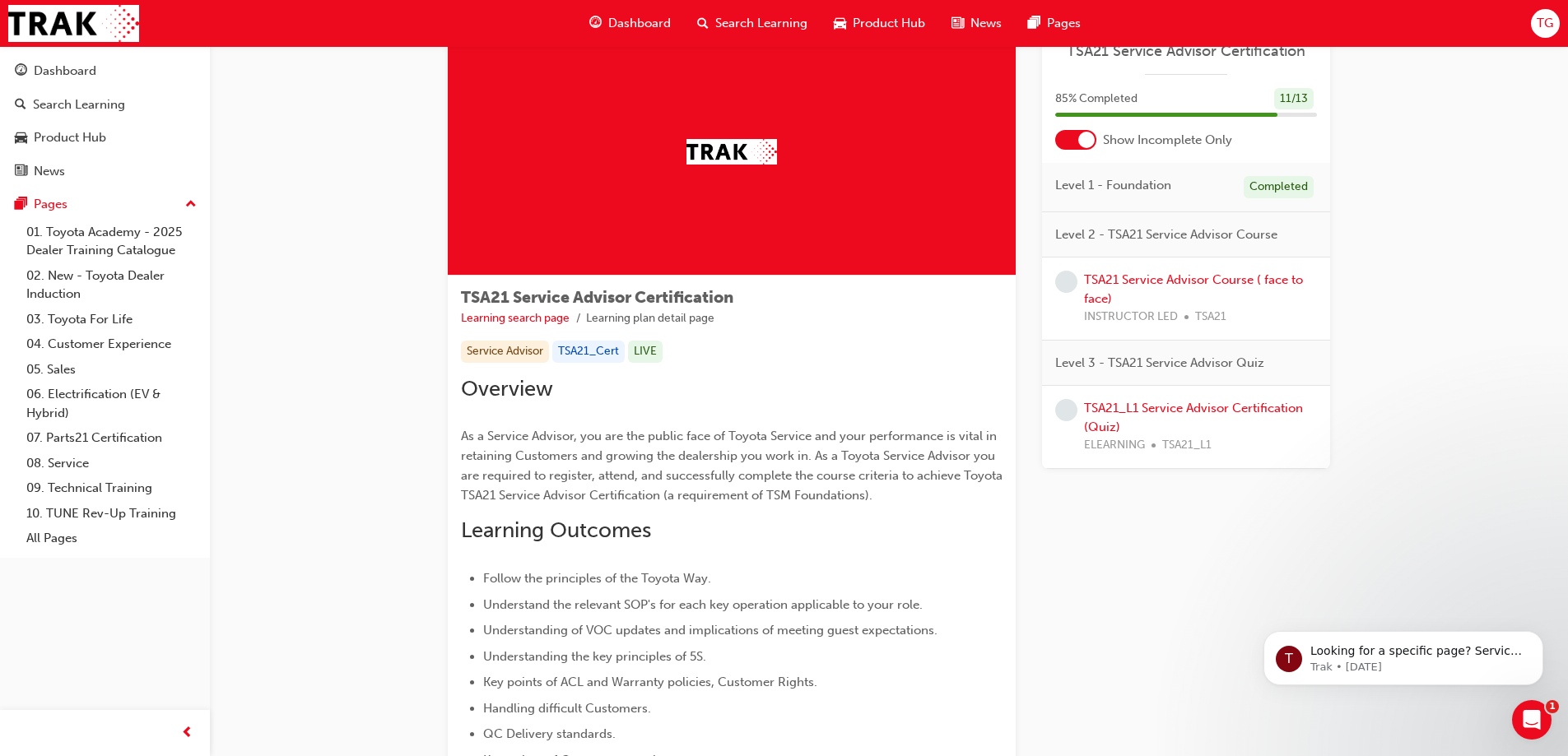
scroll to position [83, 0]
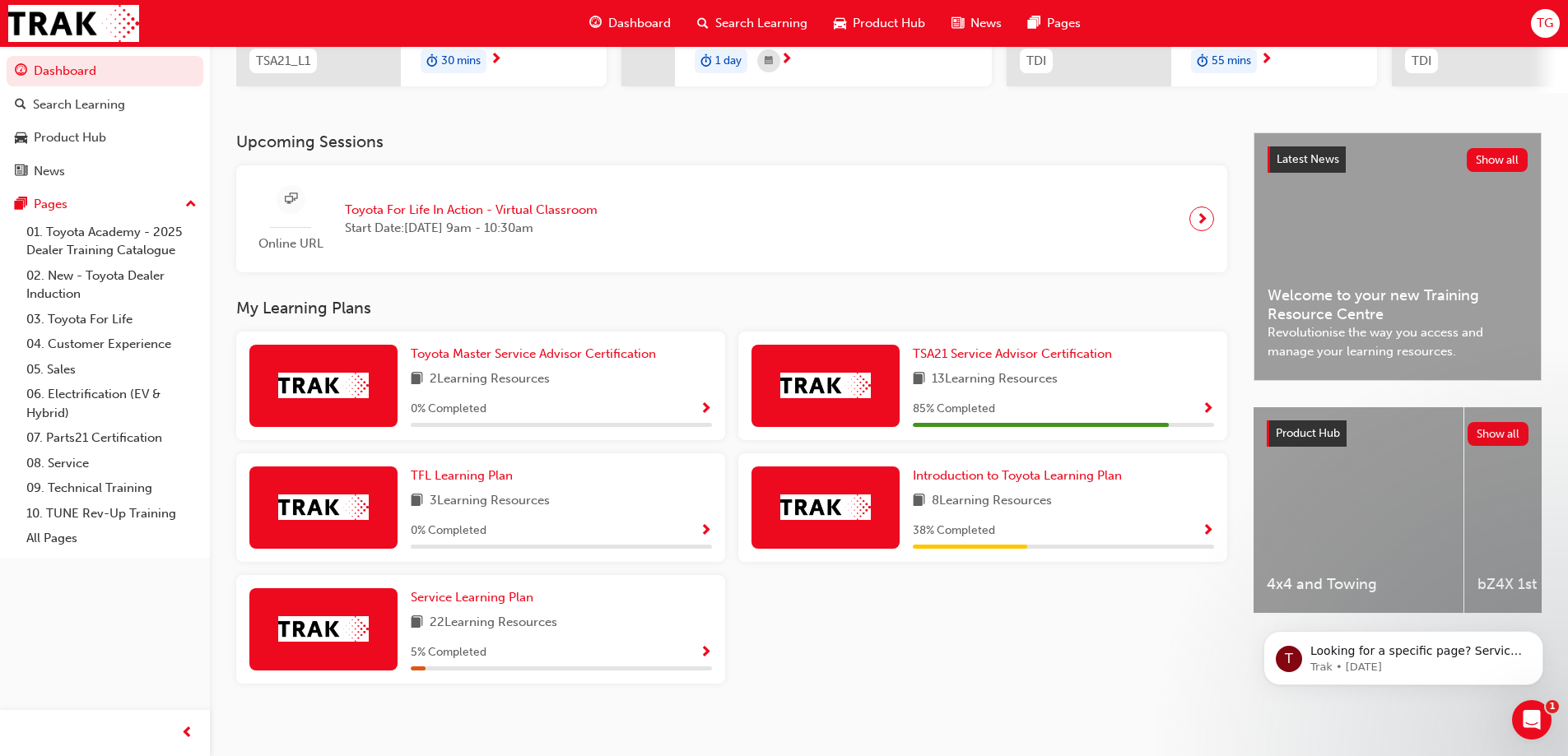
scroll to position [301, 0]
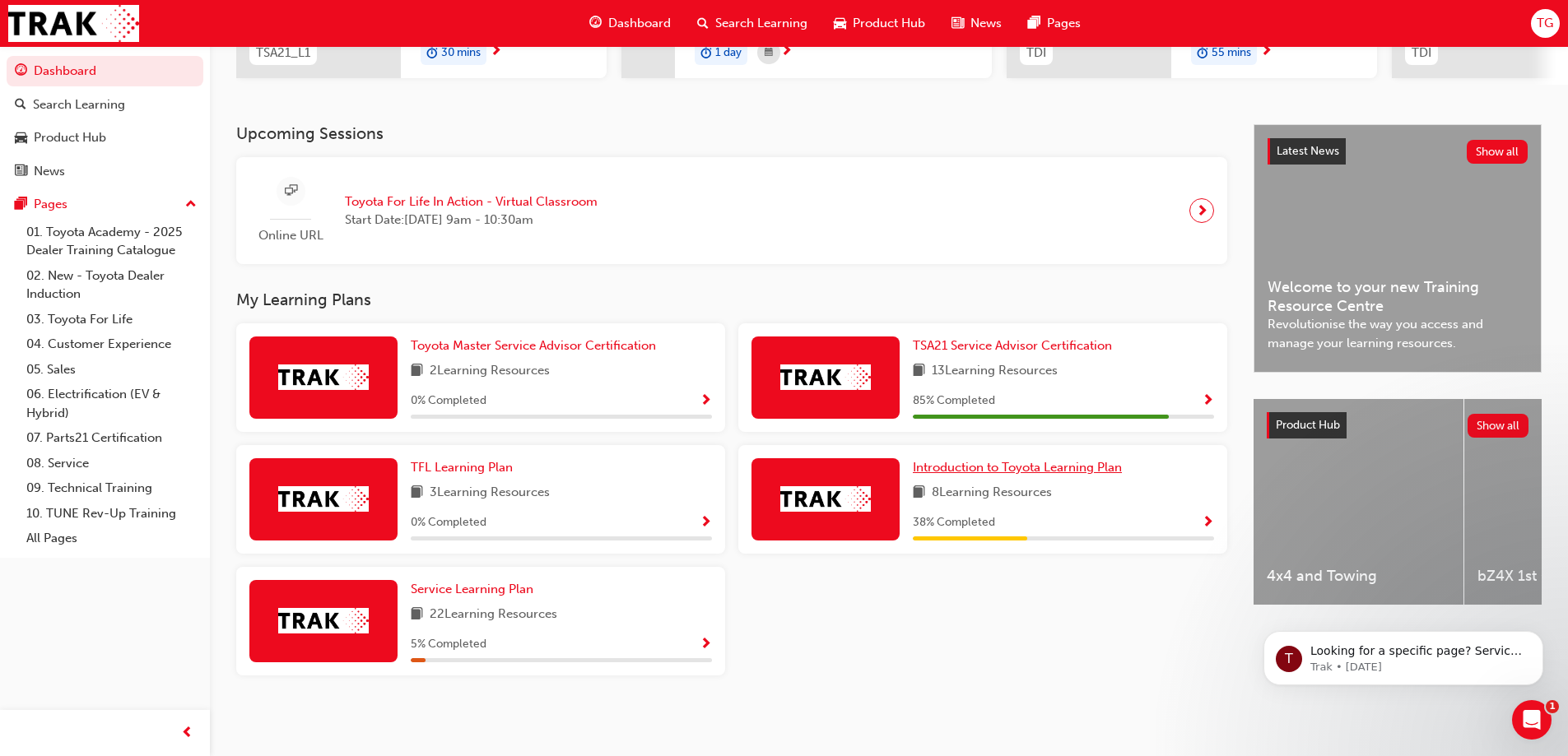
click at [1037, 468] on span "Introduction to Toyota Learning Plan" at bounding box center [1017, 467] width 209 height 15
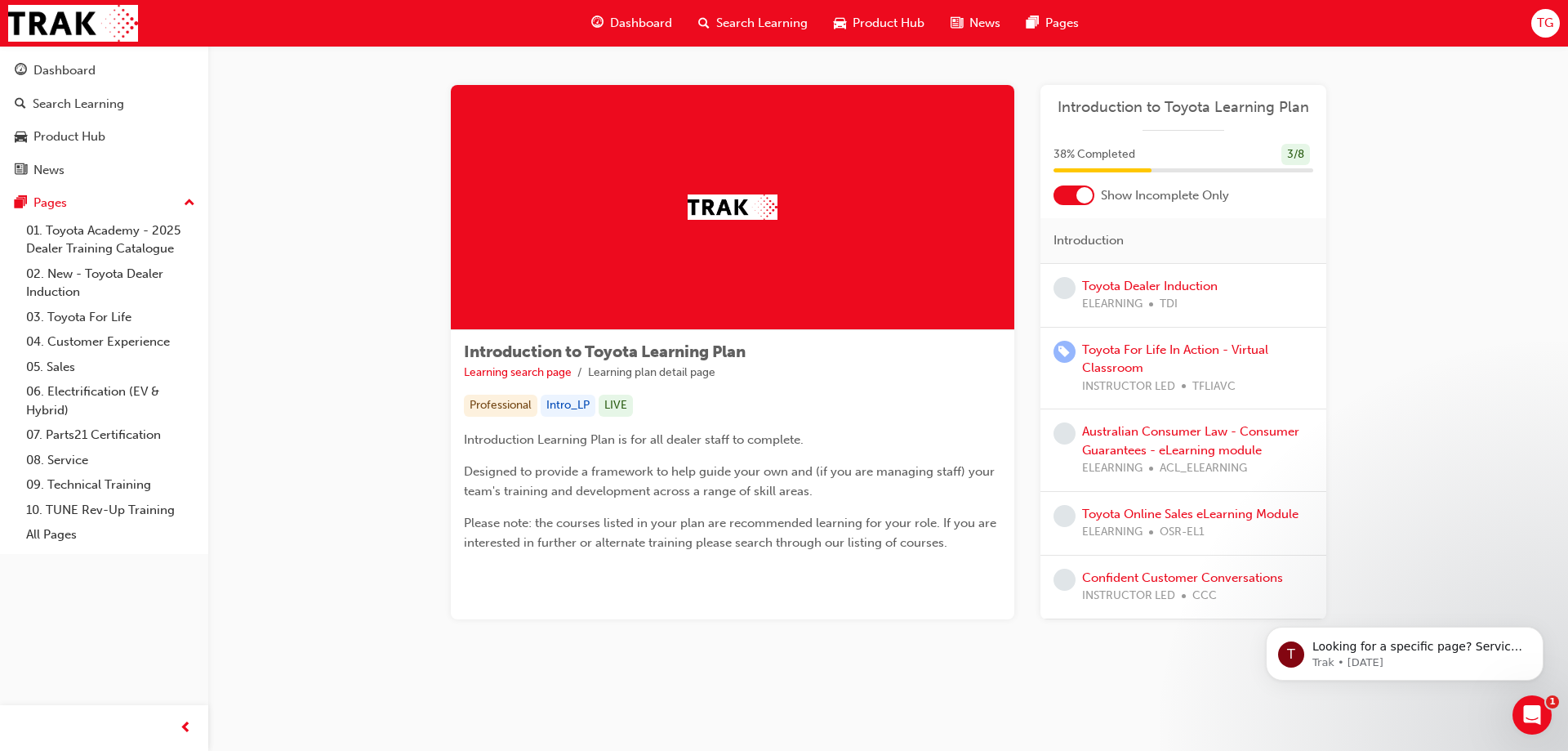
click at [1071, 194] on div at bounding box center [1073, 196] width 41 height 20
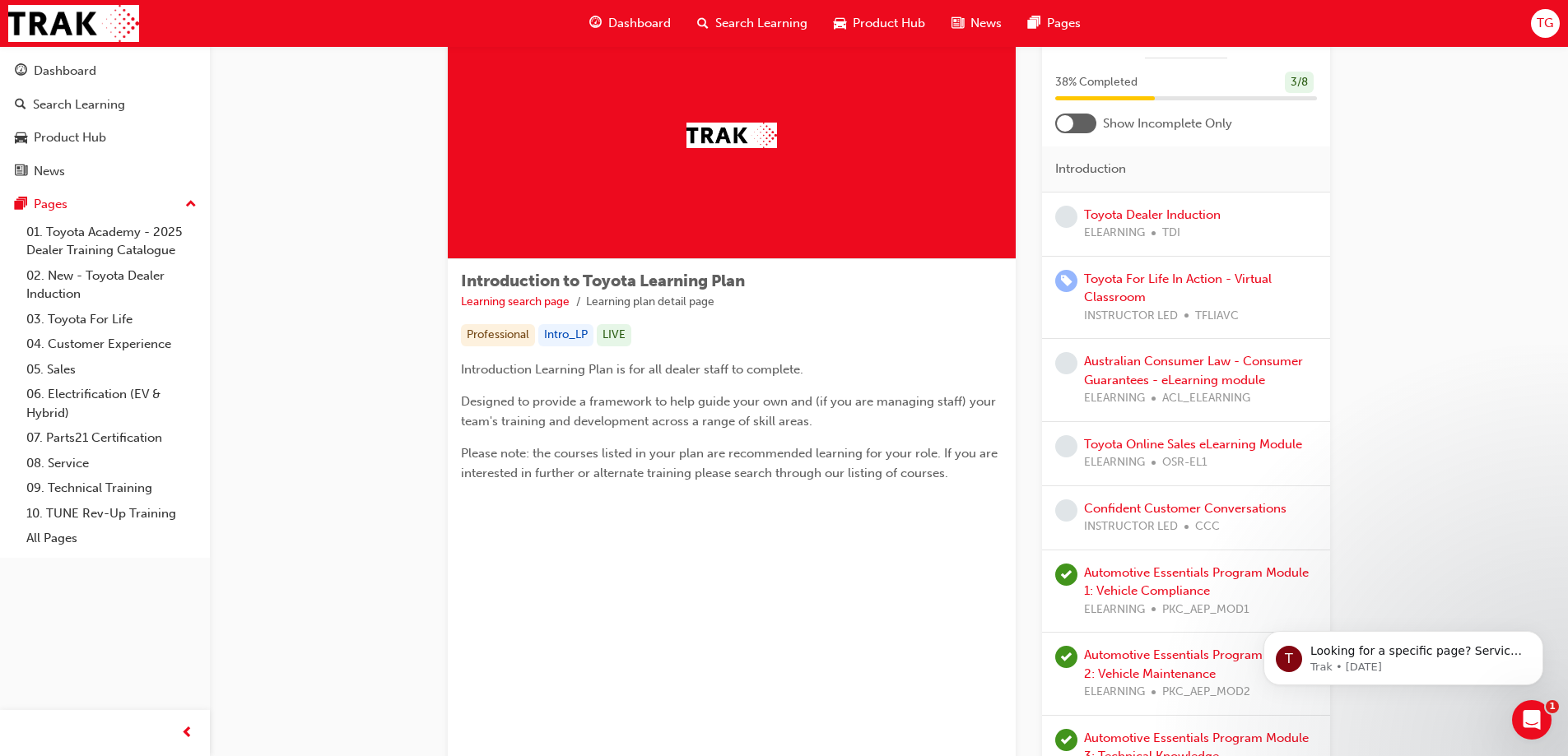
scroll to position [71, 0]
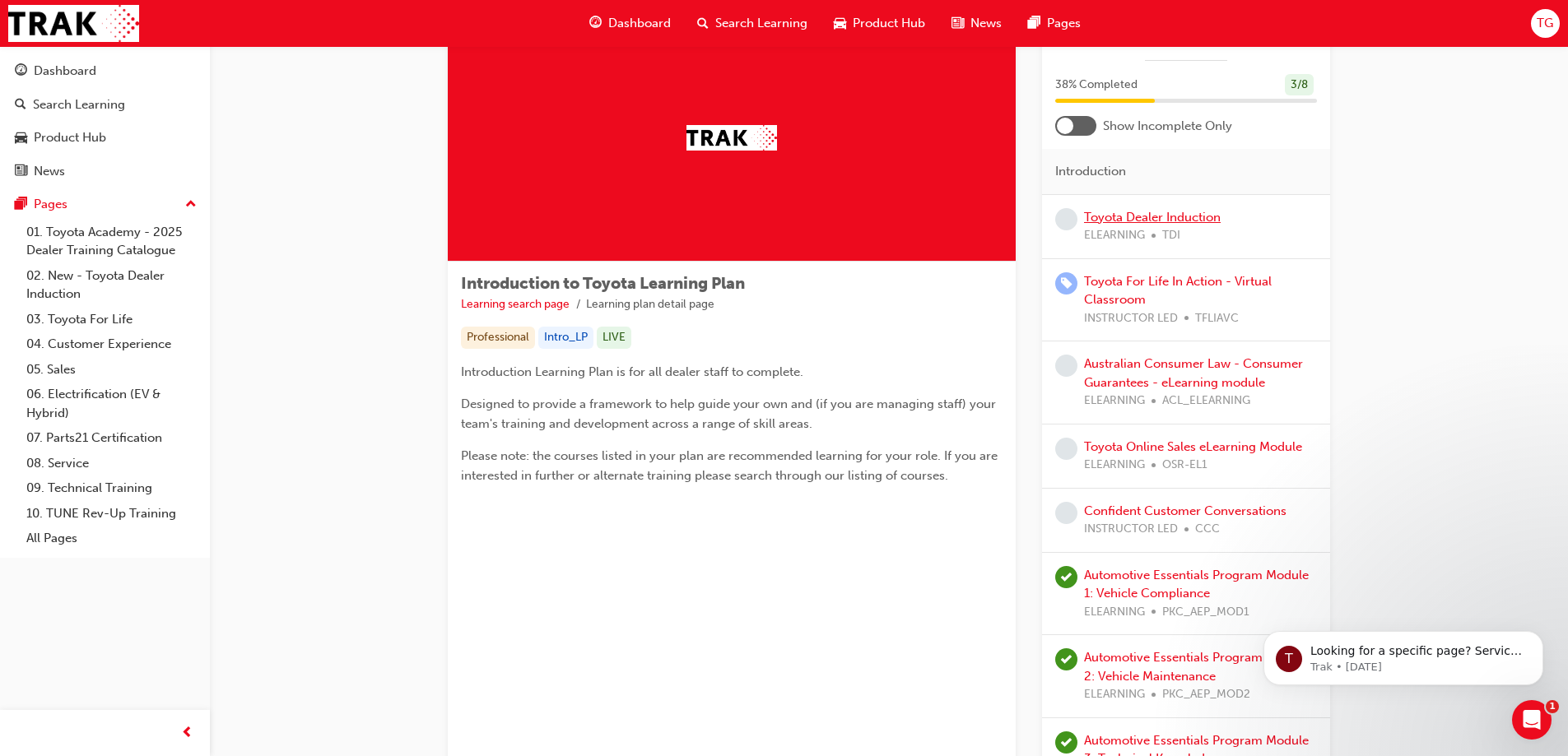
click at [1126, 216] on link "Toyota Dealer Induction" at bounding box center [1152, 217] width 137 height 15
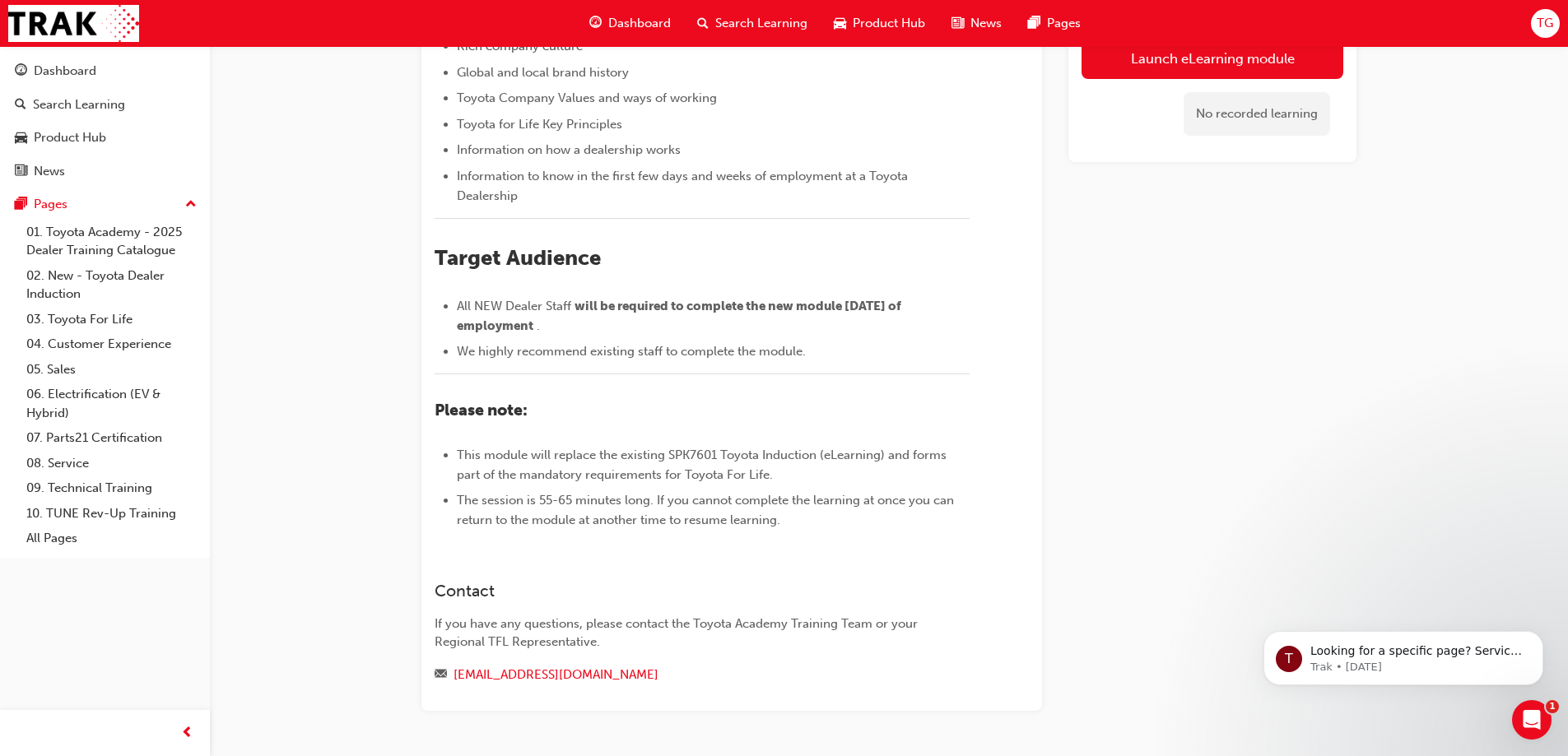
scroll to position [71, 0]
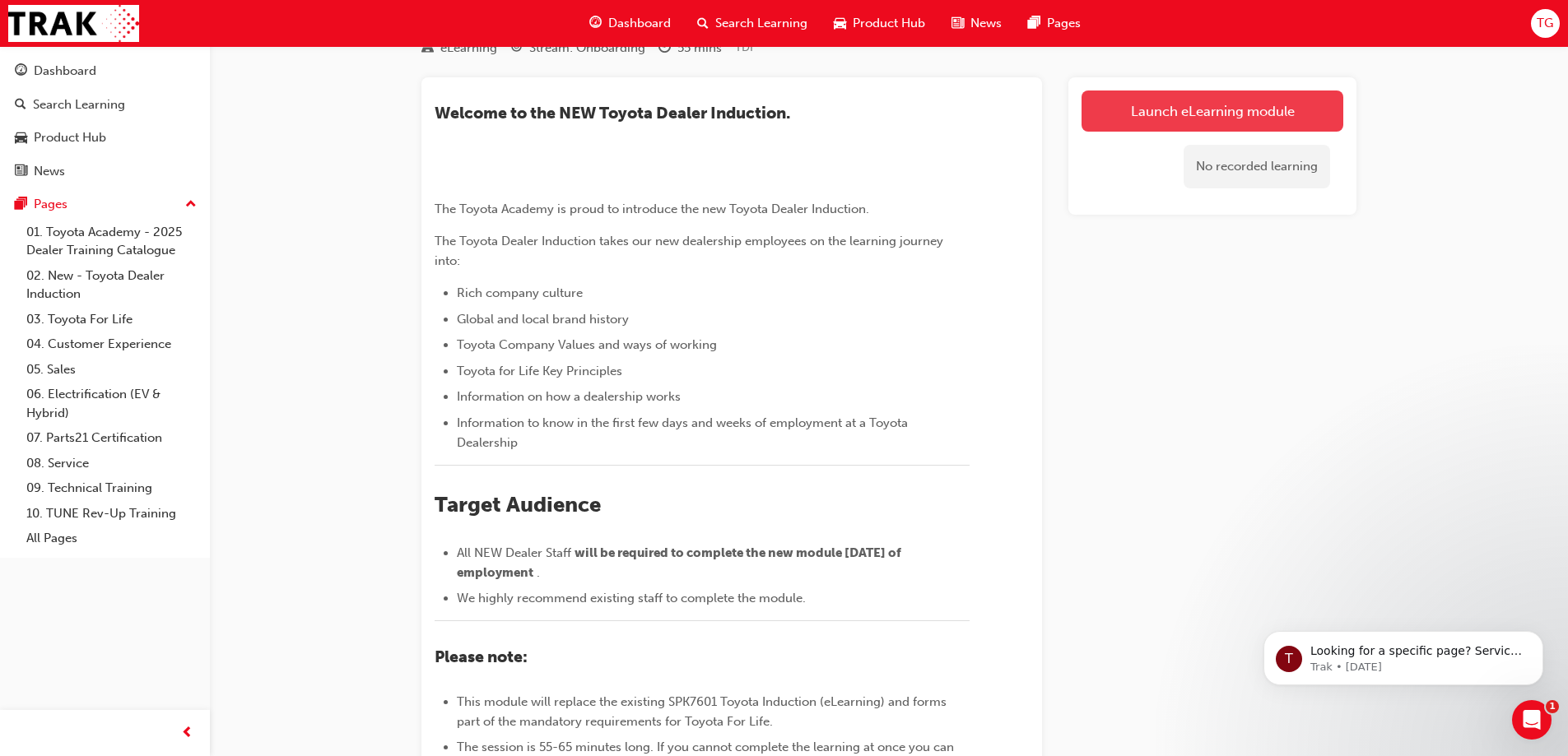
click at [1216, 111] on link "Launch eLearning module" at bounding box center [1211, 110] width 261 height 41
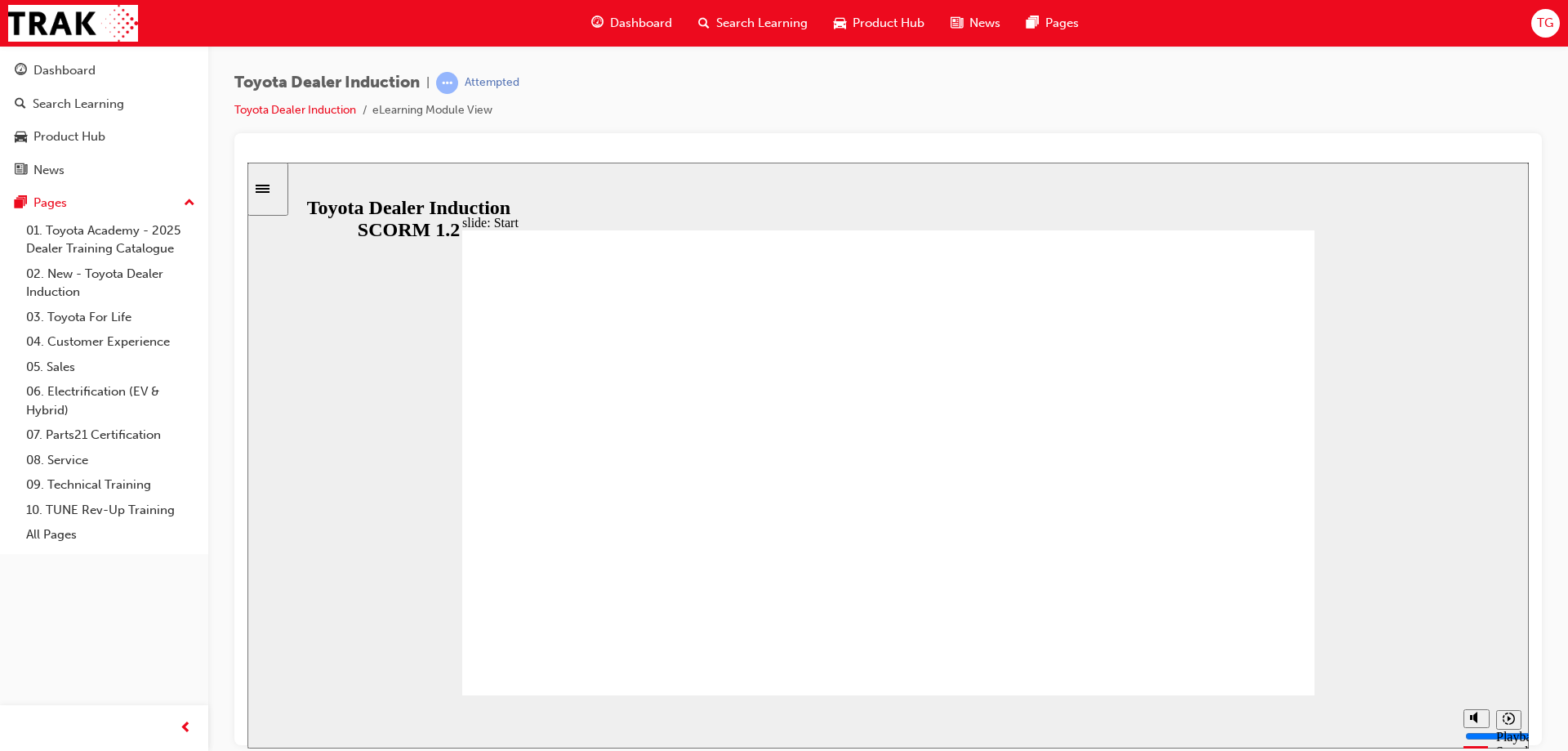
type input "58700"
drag, startPoint x: 1478, startPoint y: 658, endPoint x: 1478, endPoint y: 727, distance: 69.0
type input "0"
click at [1478, 681] on input "volume" at bounding box center [1517, 674] width 105 height 13
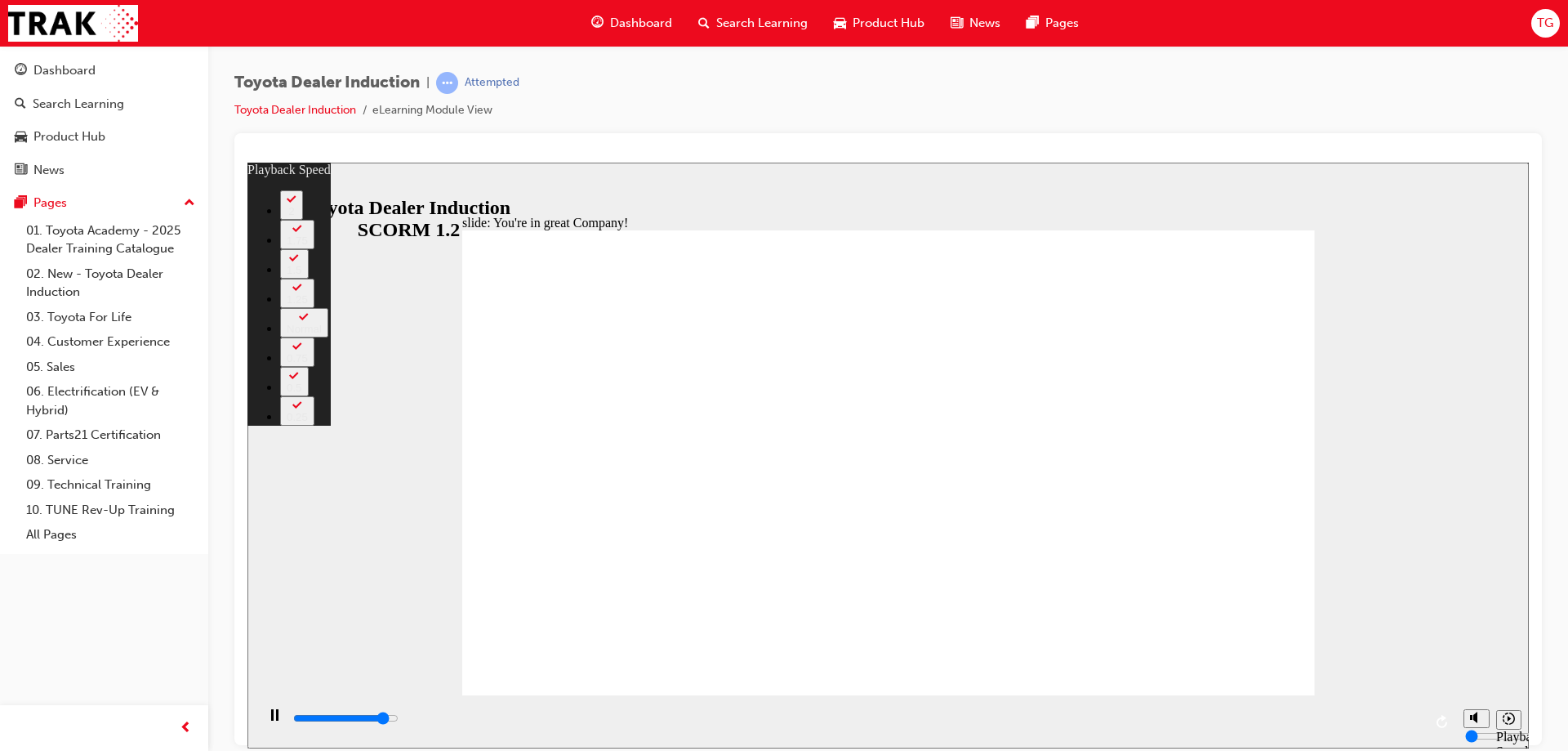
type input "6800"
type input "0"
type input "7000"
type input "0"
type input "7300"
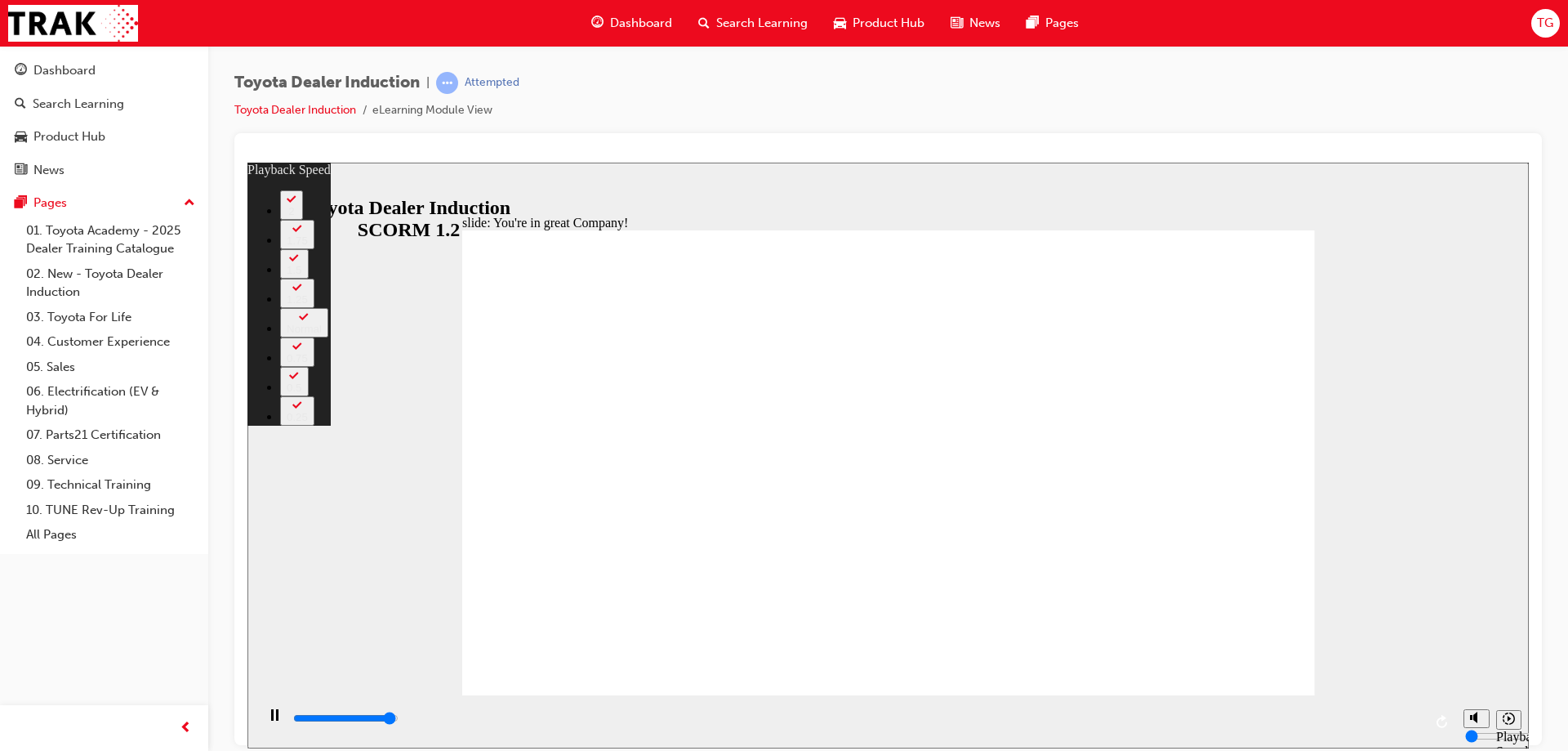
type input "1"
type input "7500"
drag, startPoint x: 1273, startPoint y: 232, endPoint x: 1263, endPoint y: 254, distance: 24.2
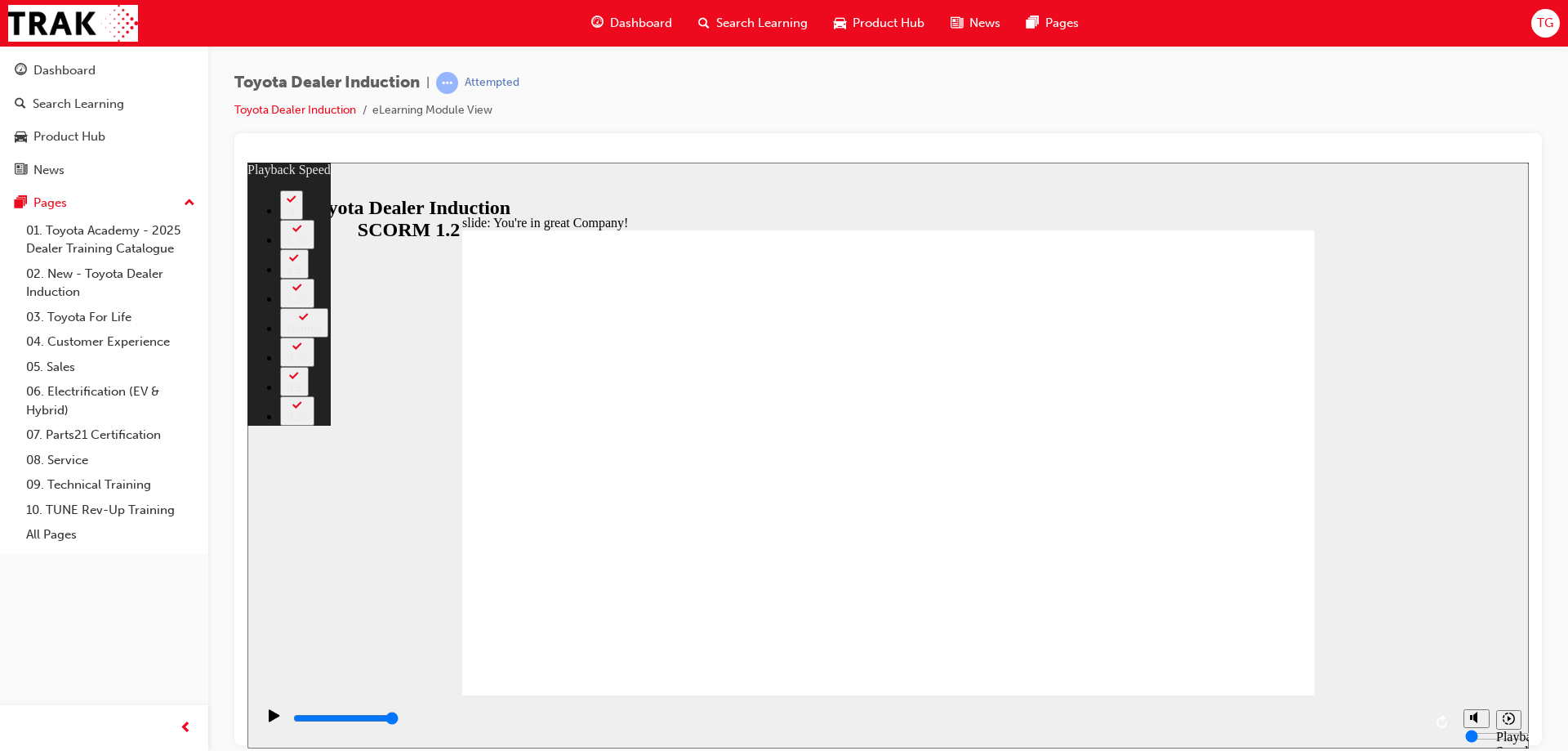
type input "156"
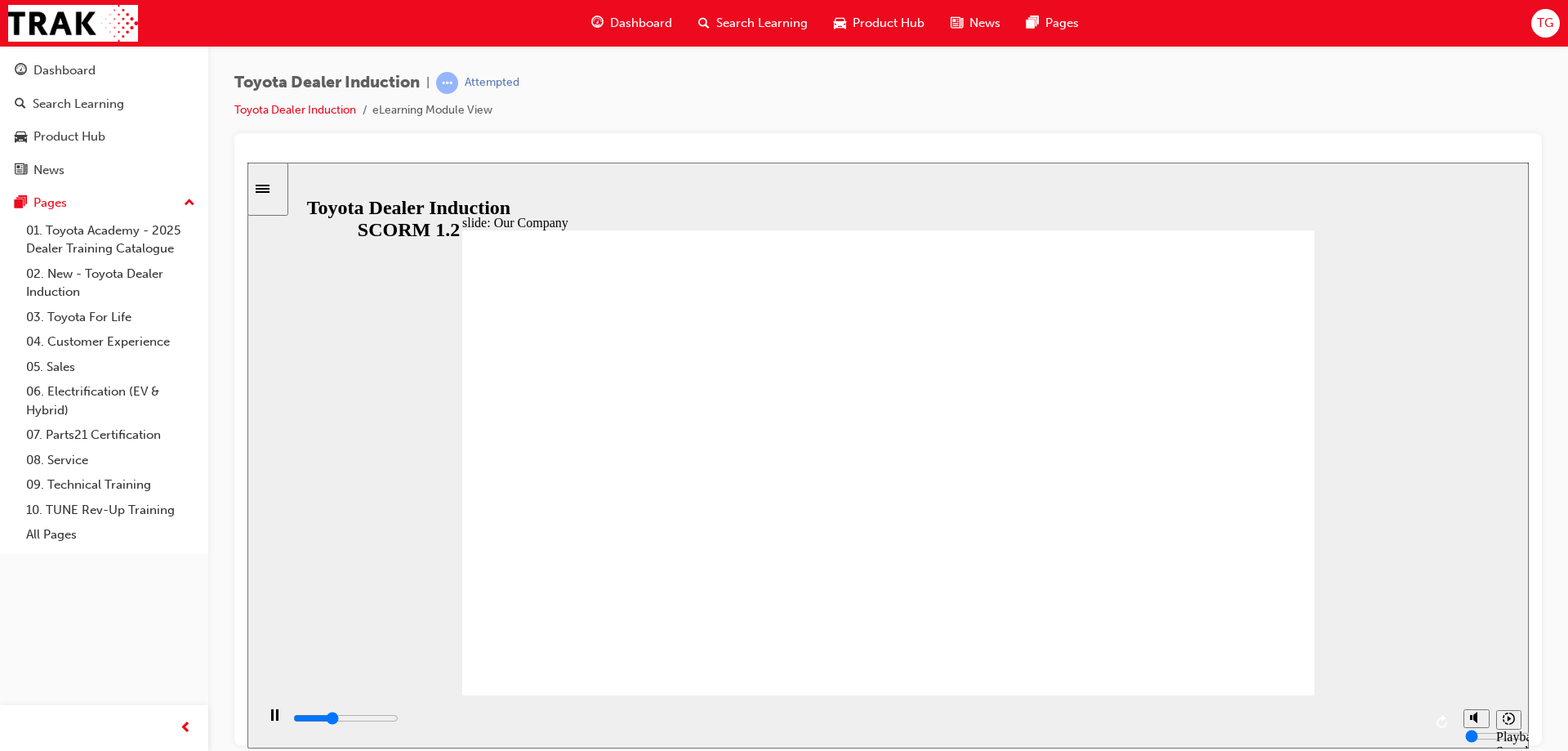
drag, startPoint x: 649, startPoint y: 599, endPoint x: 814, endPoint y: 598, distance: 165.0
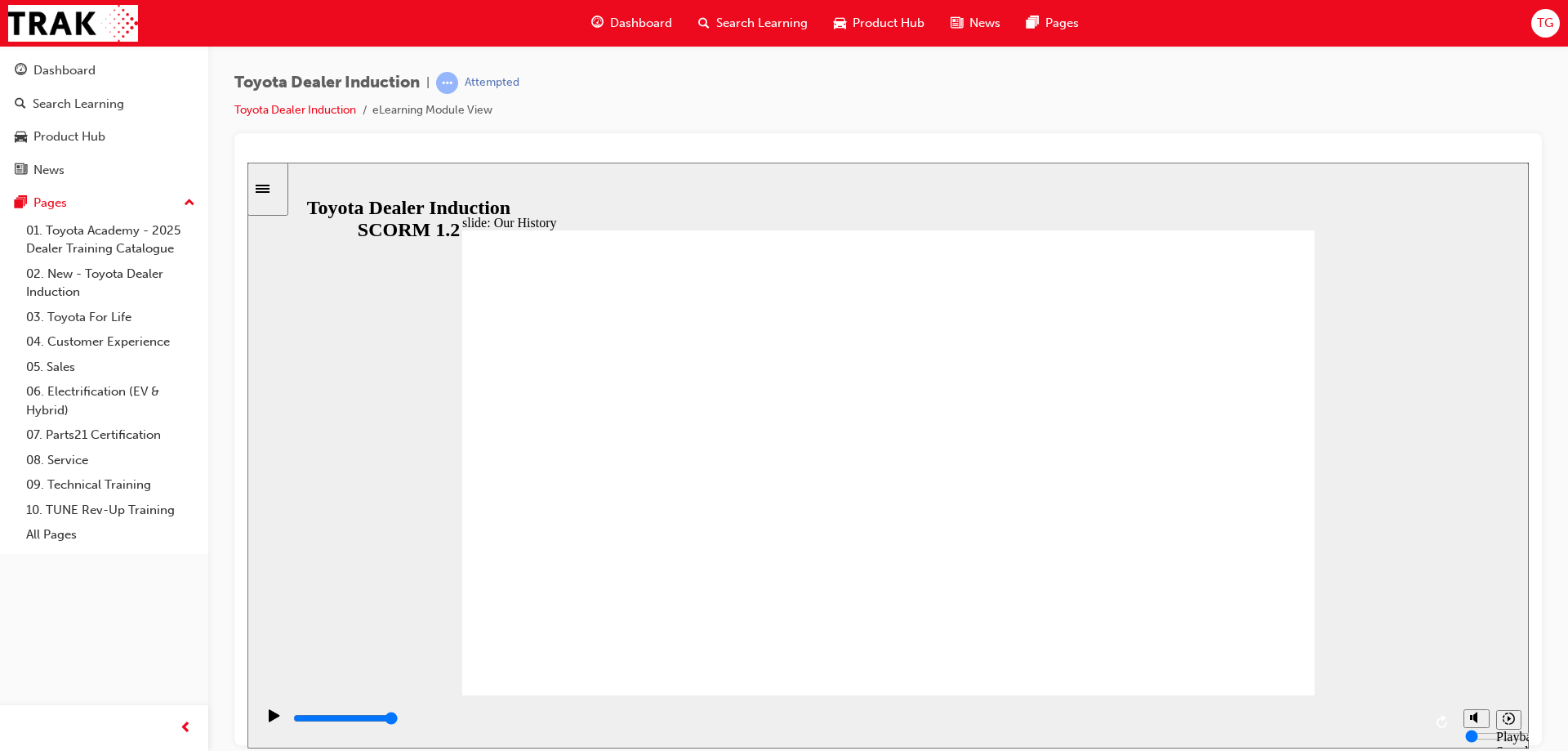
drag, startPoint x: 875, startPoint y: 599, endPoint x: 1209, endPoint y: 607, distance: 334.1
drag, startPoint x: 1205, startPoint y: 266, endPoint x: 1205, endPoint y: 276, distance: 10.0
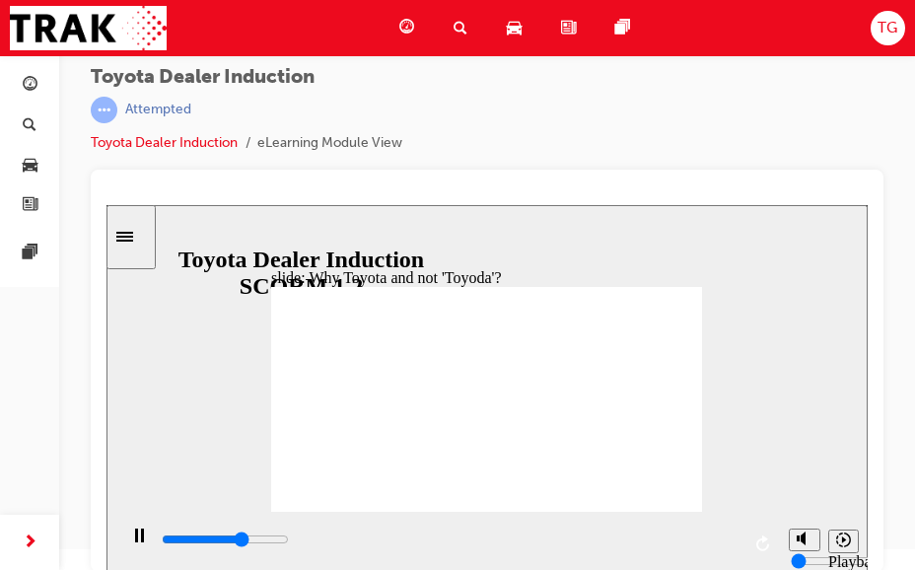
scroll to position [27, 0]
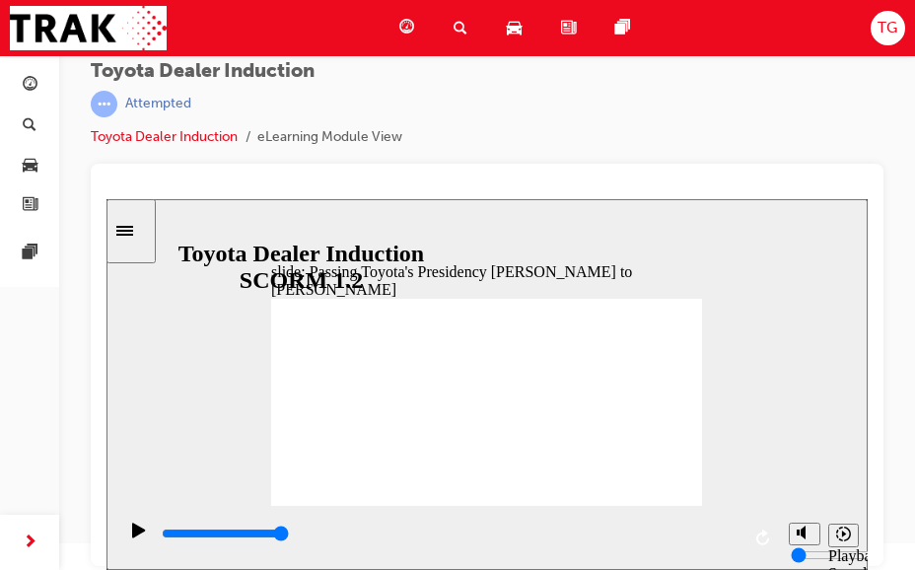
drag, startPoint x: 468, startPoint y: 350, endPoint x: 525, endPoint y: 382, distance: 65.8
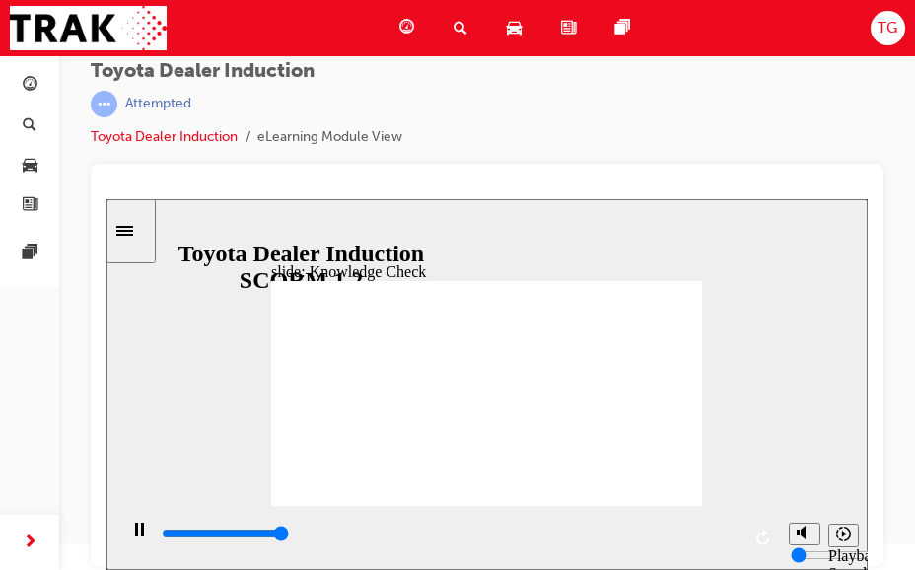
type input "5000"
radio input "true"
type input "4600"
radio input "true"
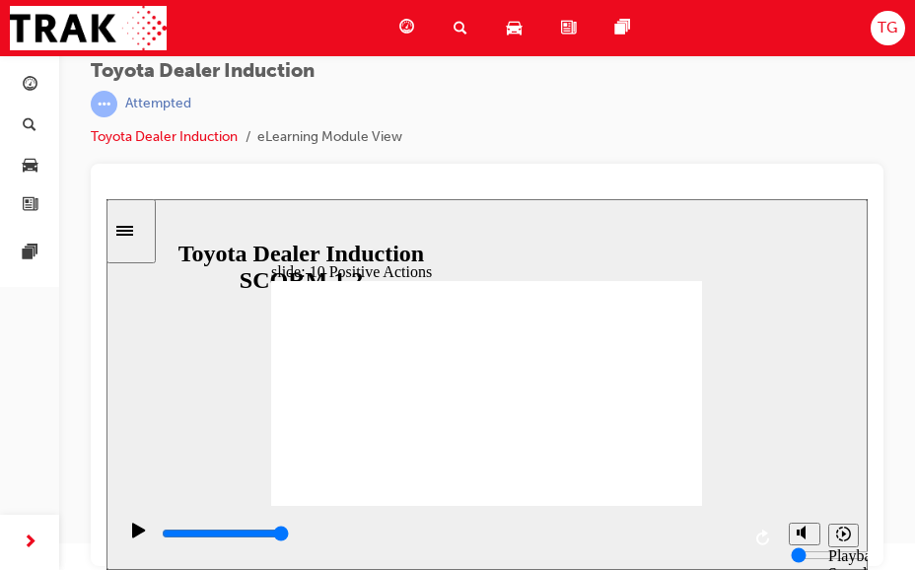
drag, startPoint x: 689, startPoint y: 268, endPoint x: 683, endPoint y: 293, distance: 25.3
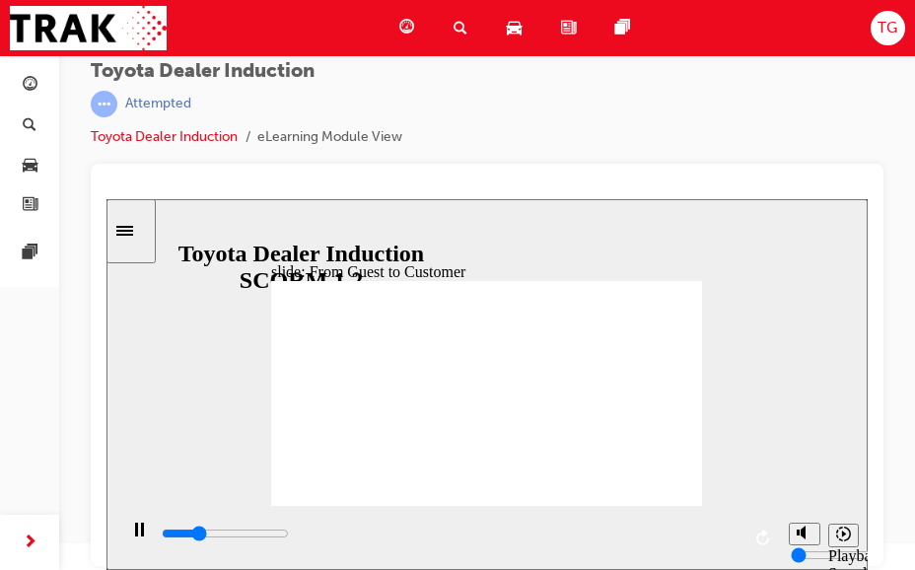
type input "9900"
